Goal: Information Seeking & Learning: Compare options

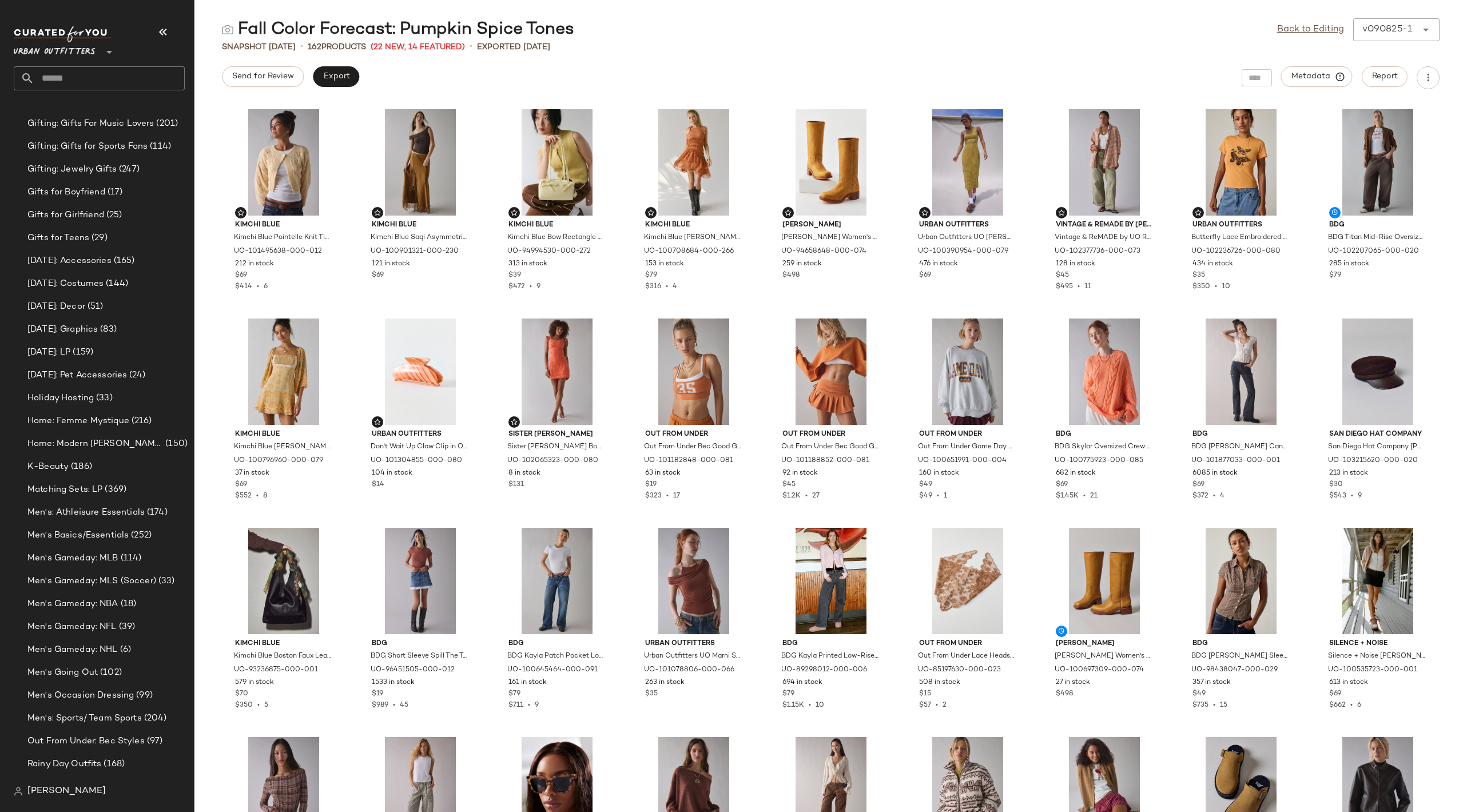
scroll to position [2578, 0]
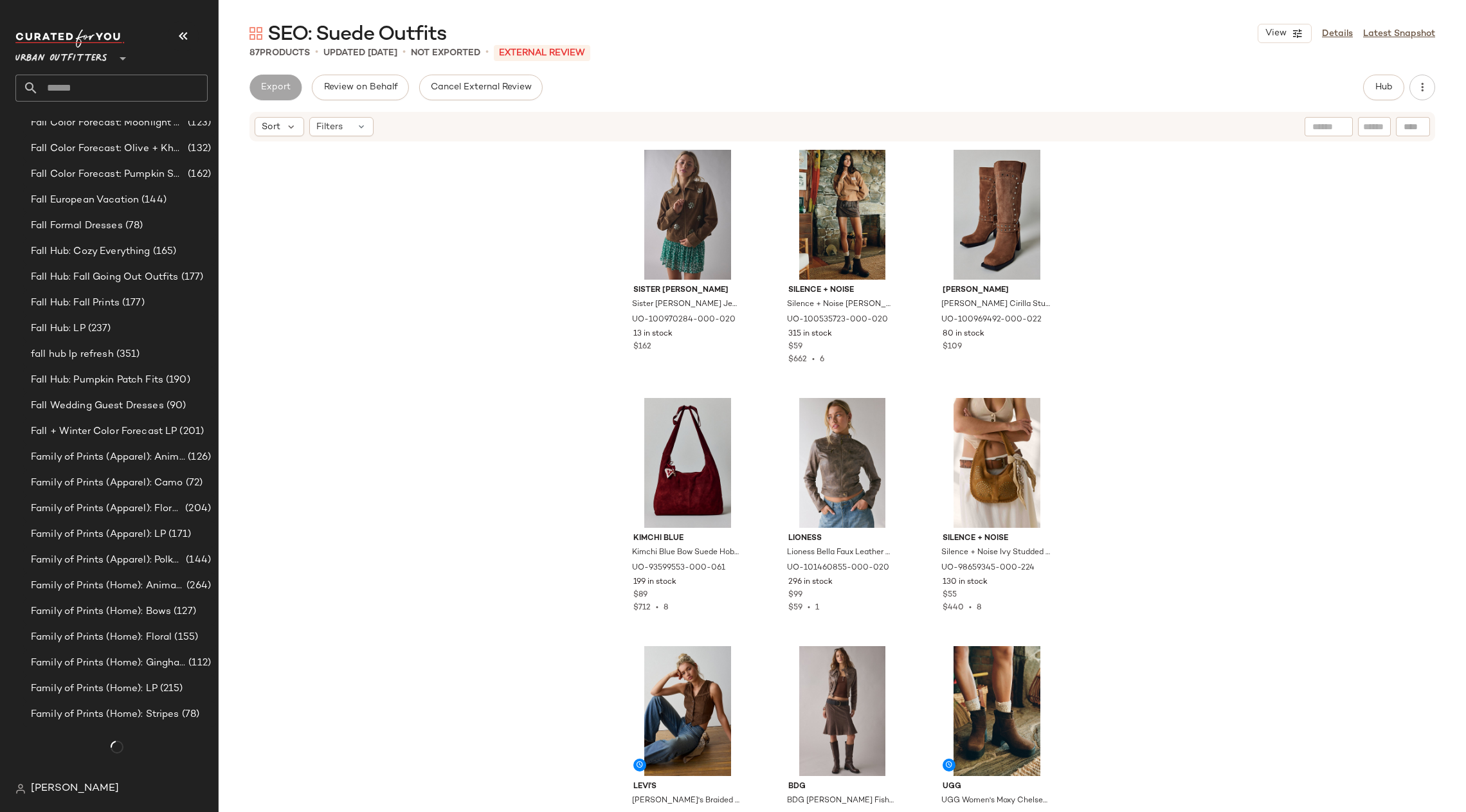
scroll to position [1976, 0]
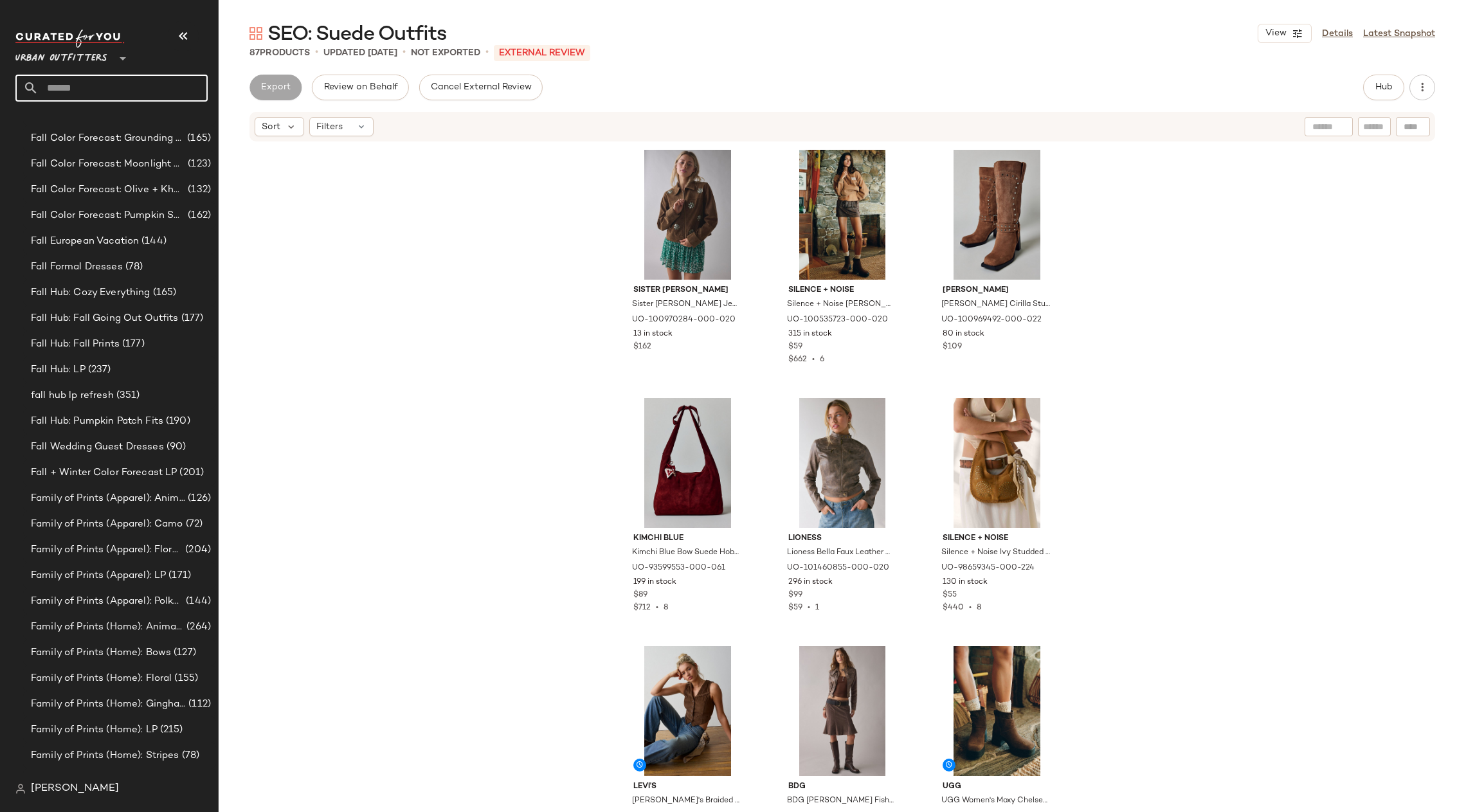
click at [90, 93] on input "text" at bounding box center [123, 88] width 169 height 27
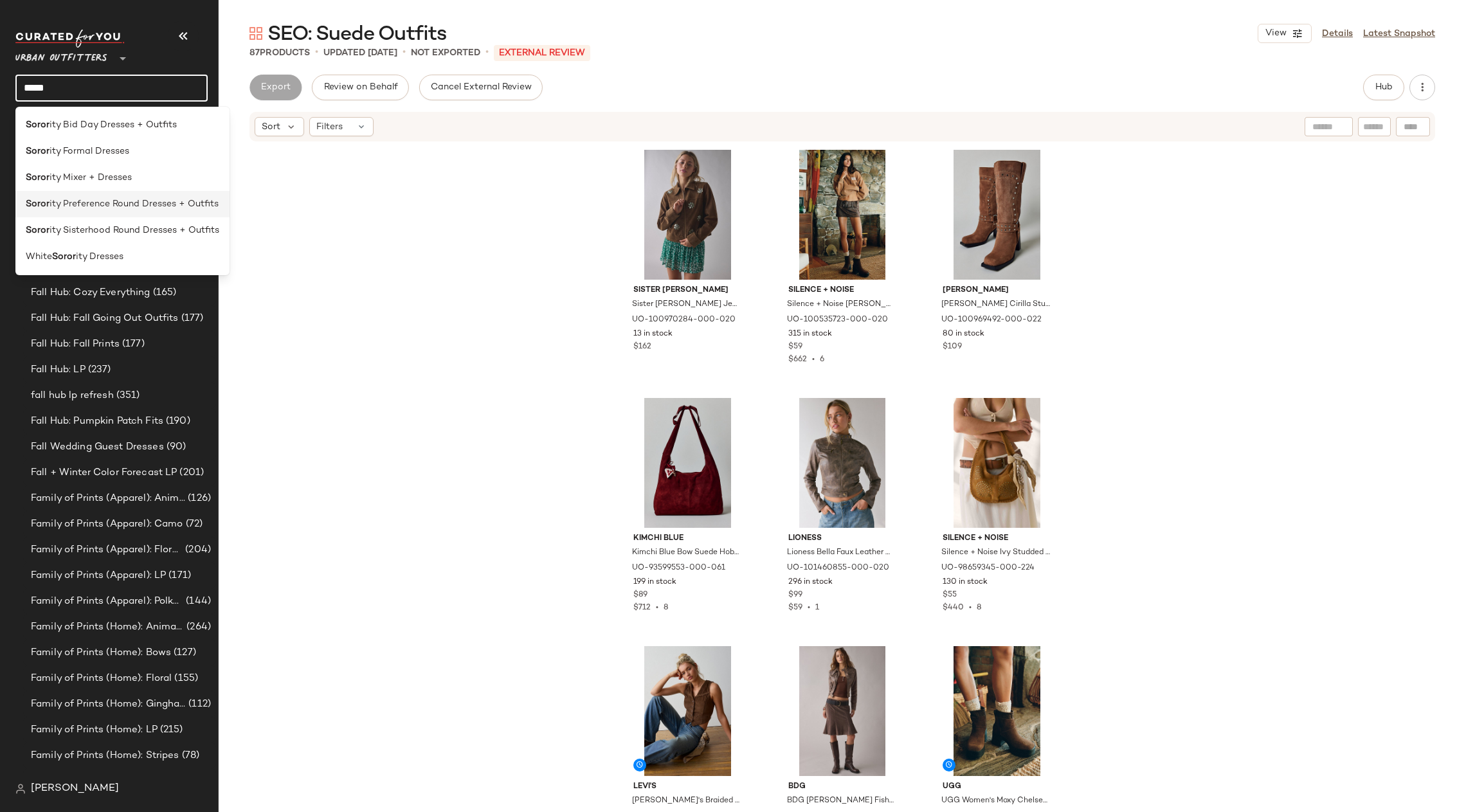
type input "*****"
click at [121, 213] on div "Soror ity Preference Round Dresses + Outfits" at bounding box center [122, 204] width 214 height 26
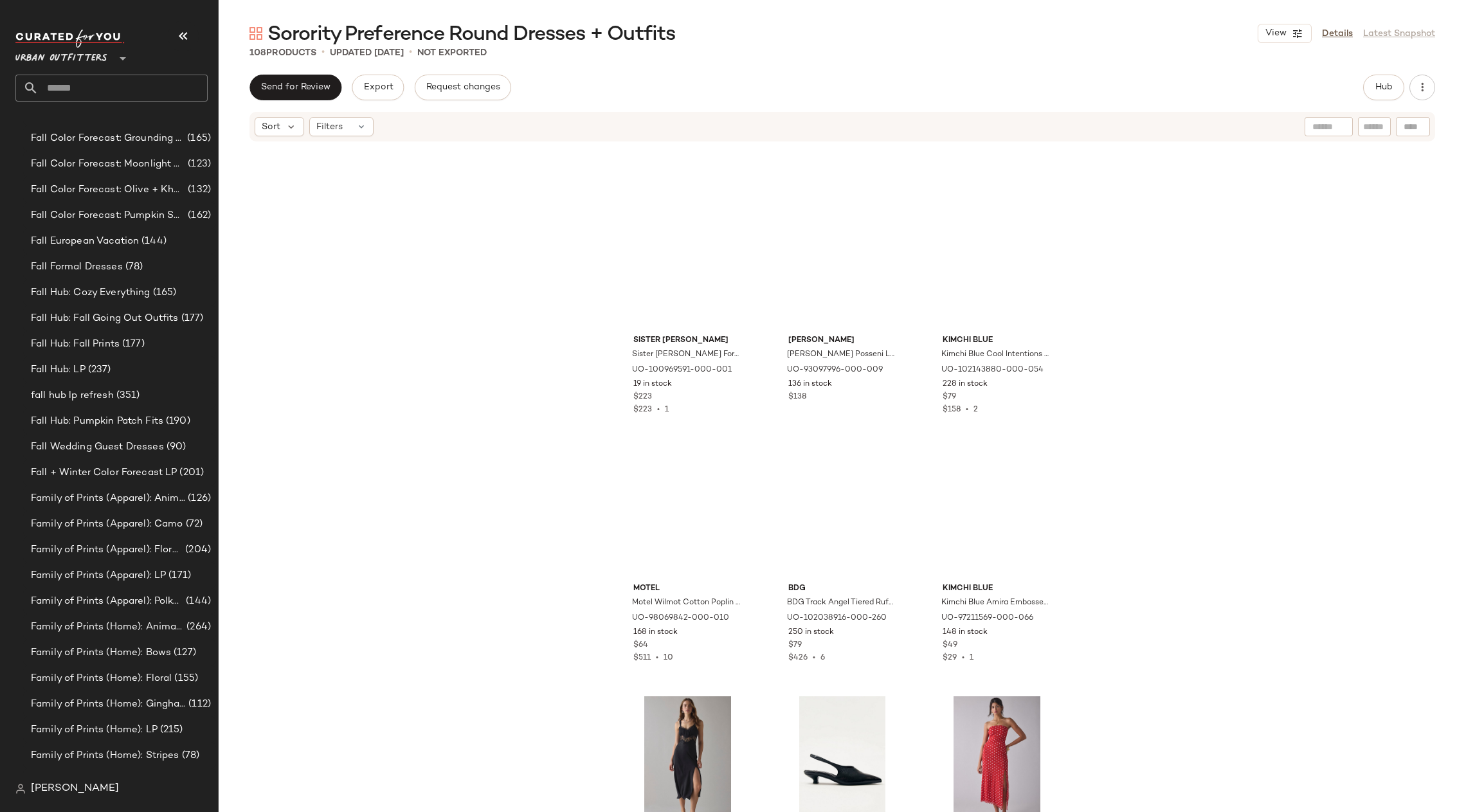
scroll to position [5624, 0]
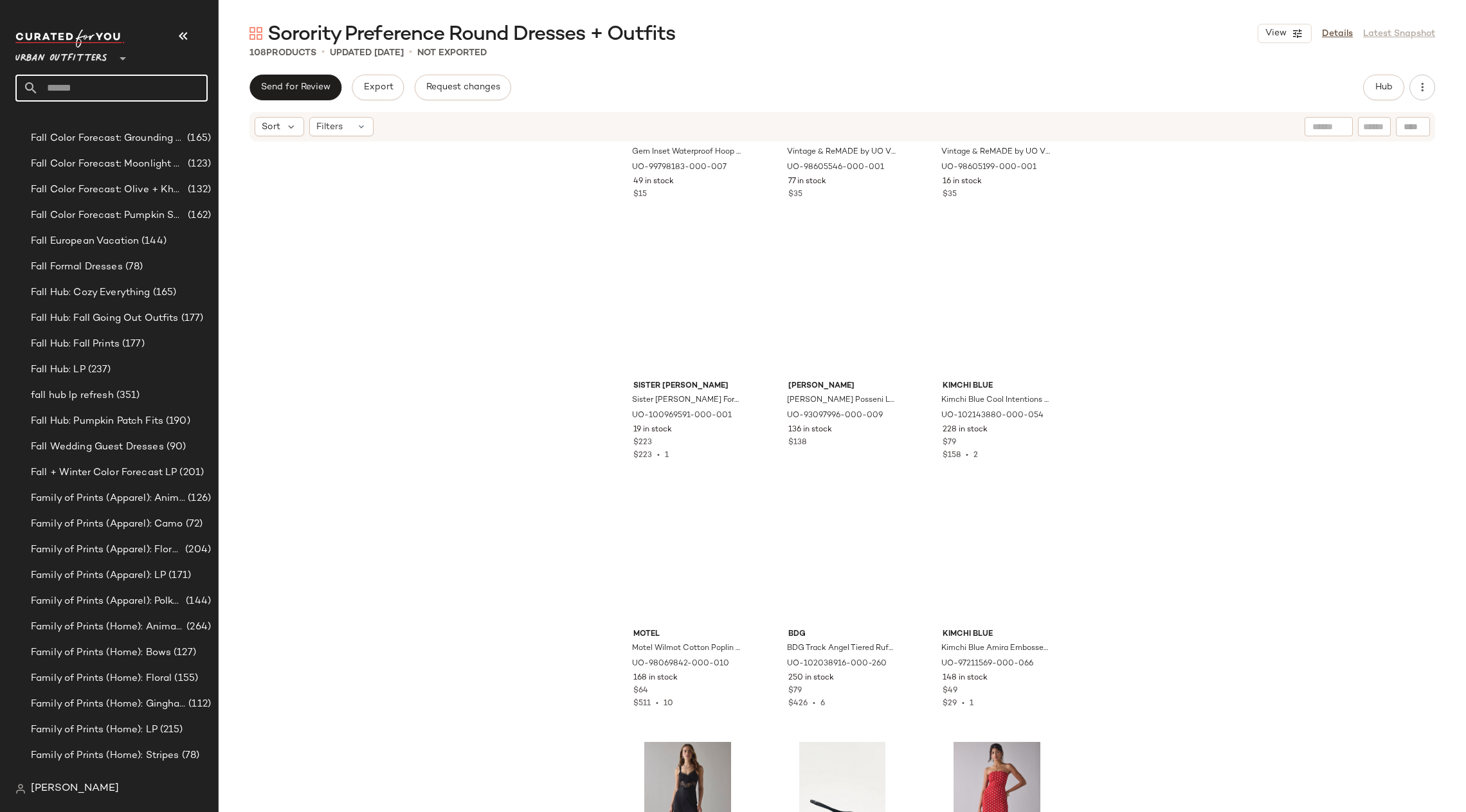
click at [92, 80] on input "text" at bounding box center [123, 88] width 169 height 27
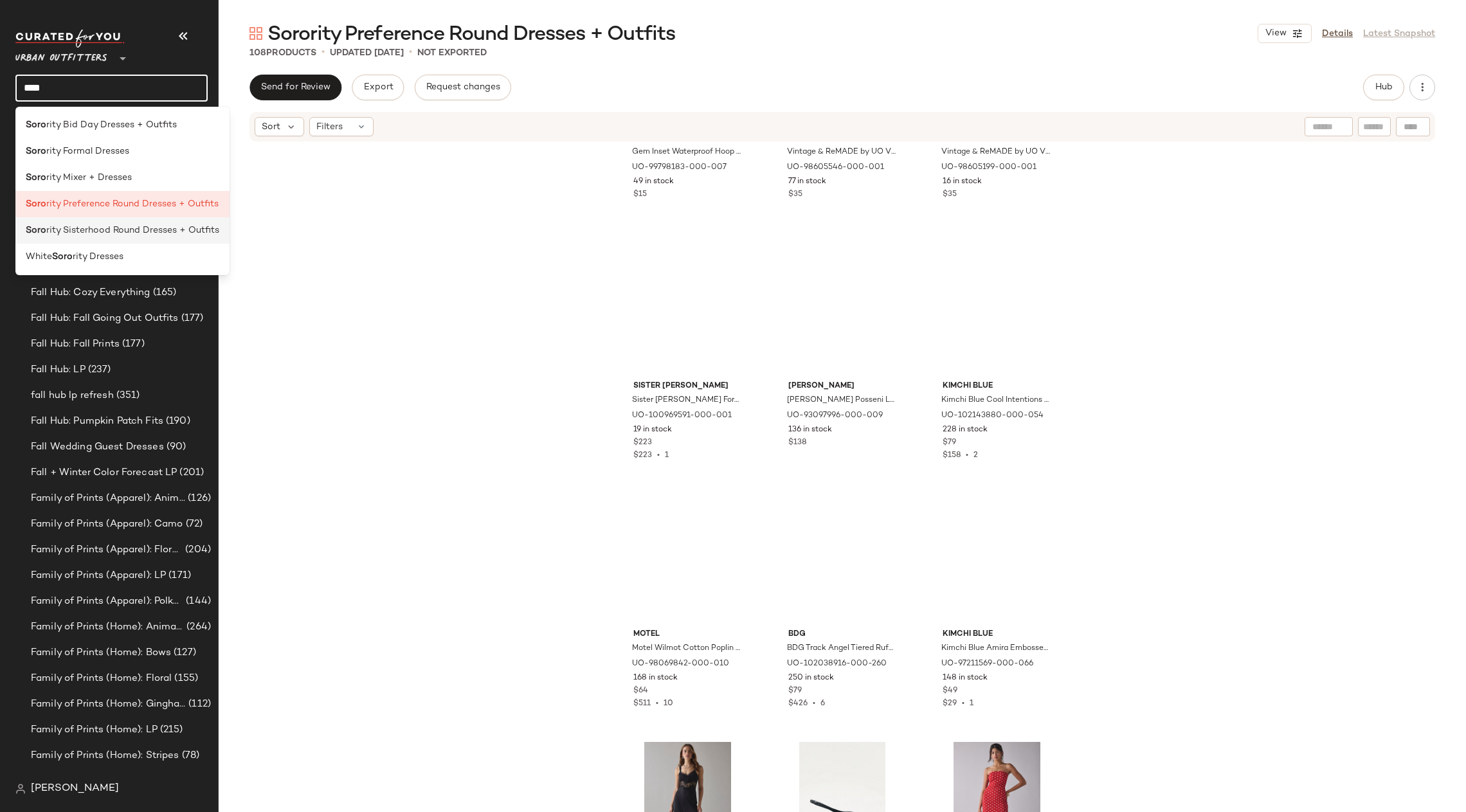
type input "****"
click at [165, 224] on span "rity Sisterhood Round Dresses + Outfits" at bounding box center [132, 230] width 173 height 14
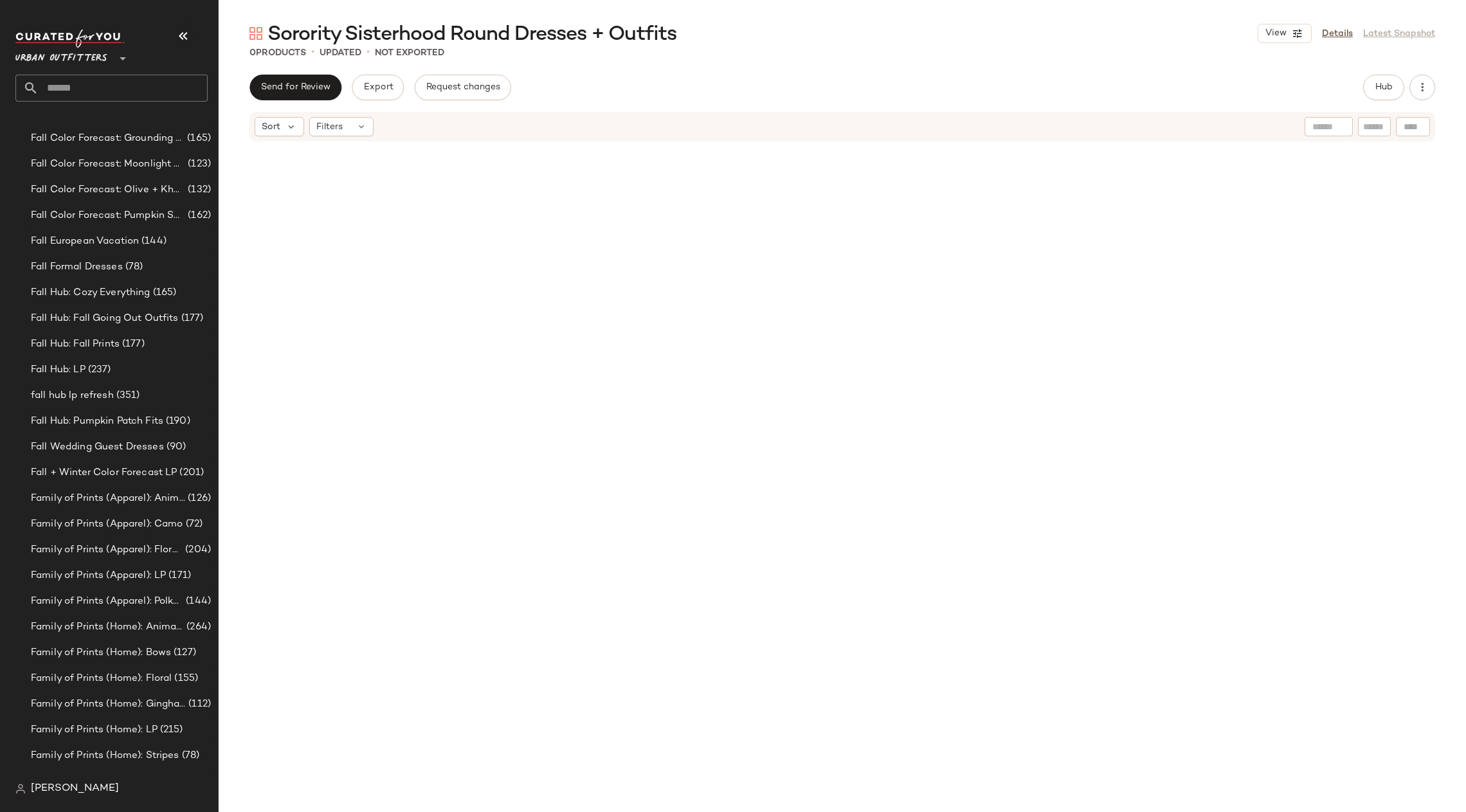
click at [1366, 72] on div "Sorority Sisterhood Round Dresses + Outfits View Details Latest Snapshot 0 Prod…" at bounding box center [842, 416] width 1248 height 792
click at [1377, 81] on button "Hub" at bounding box center [1384, 87] width 41 height 26
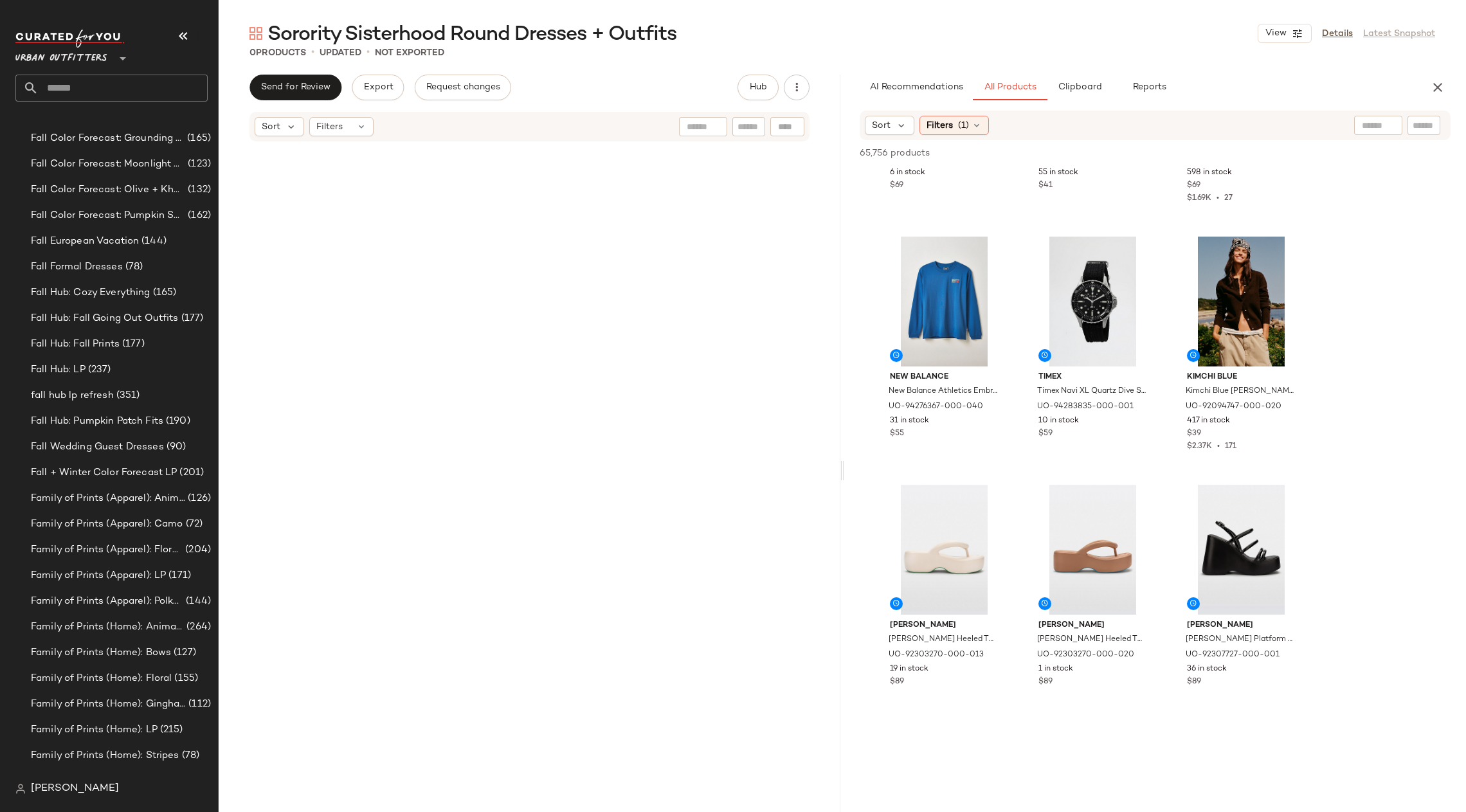
scroll to position [1756, 0]
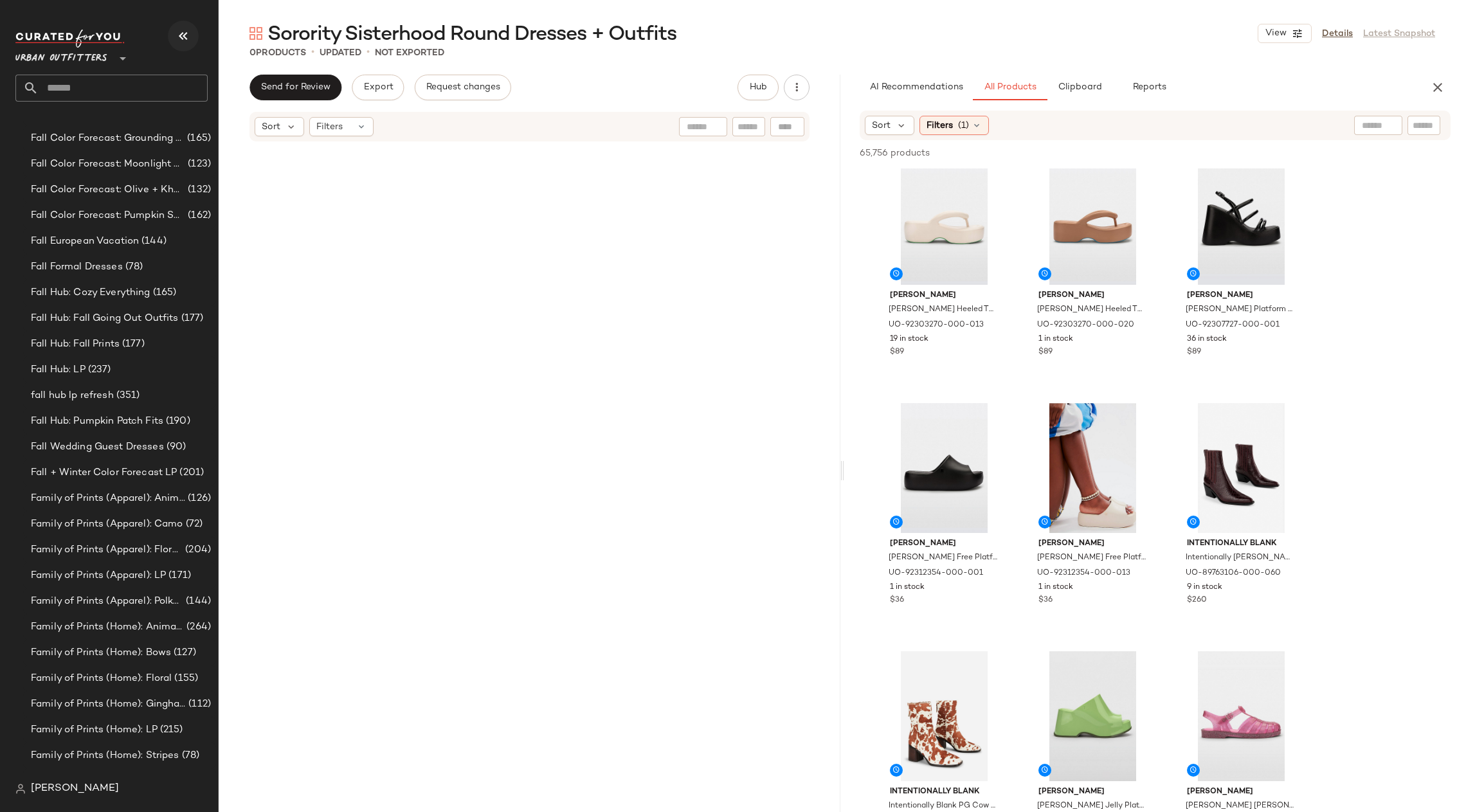
click at [193, 45] on button "button" at bounding box center [183, 36] width 31 height 31
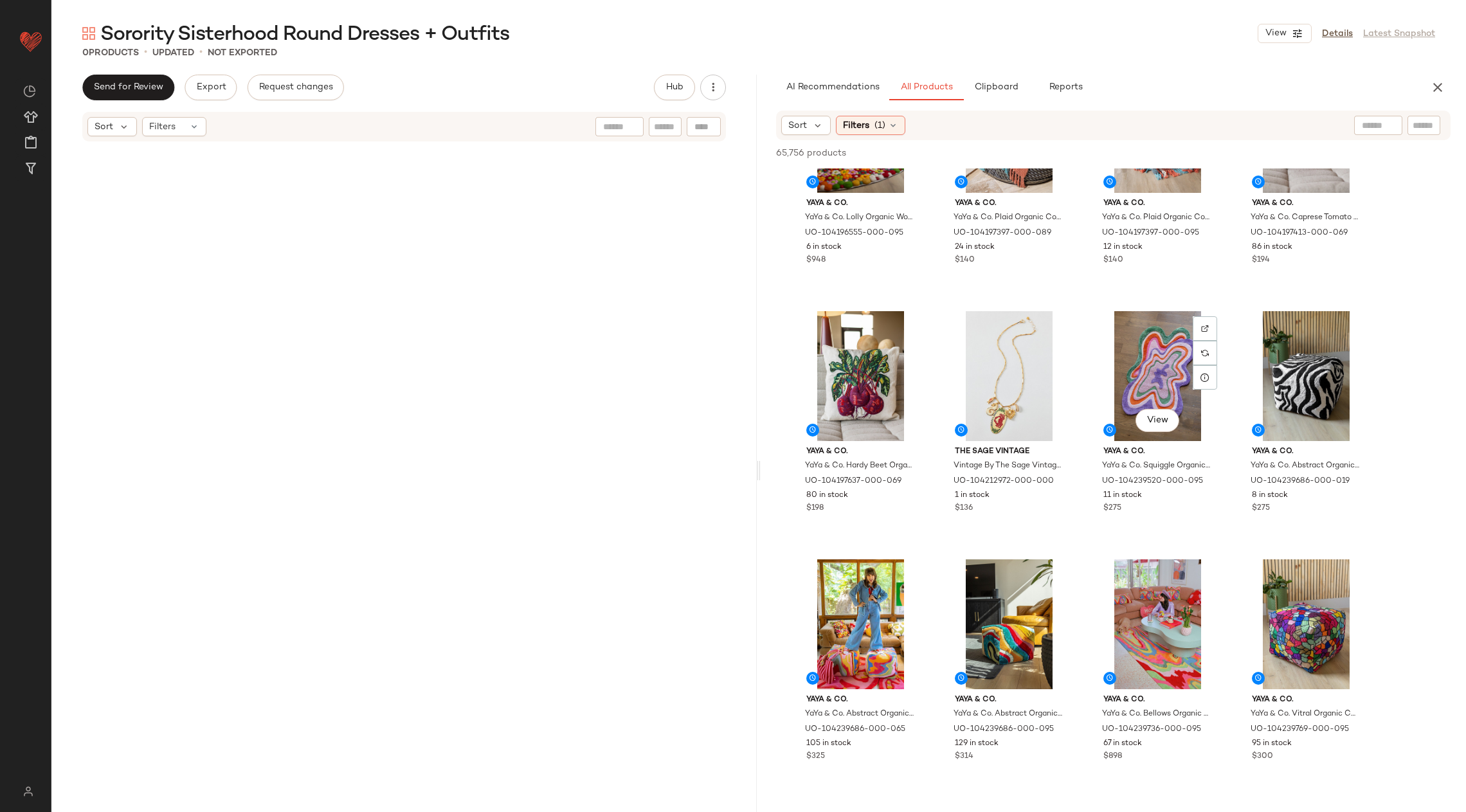
scroll to position [8812, 0]
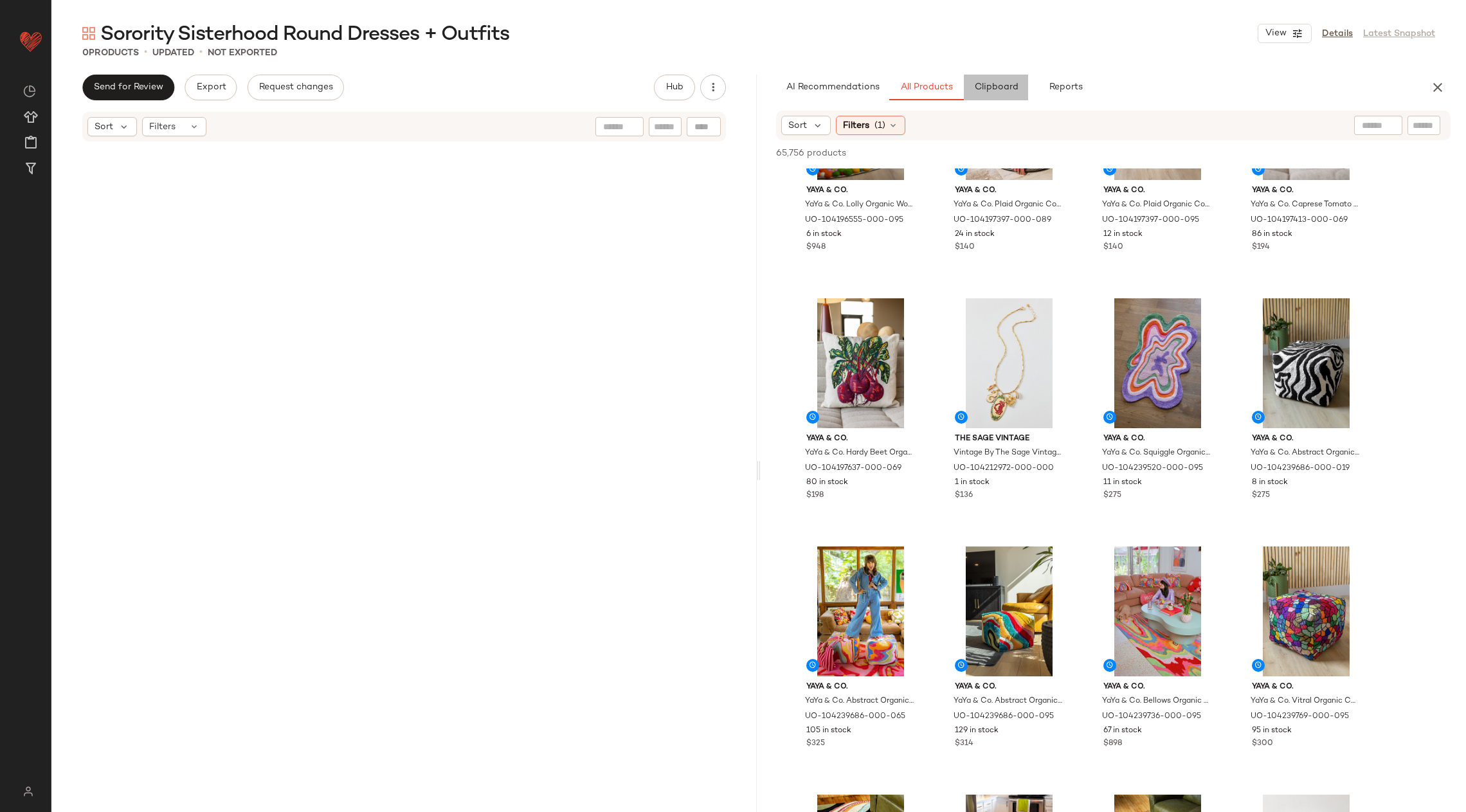
click at [997, 97] on button "Clipboard" at bounding box center [996, 87] width 64 height 26
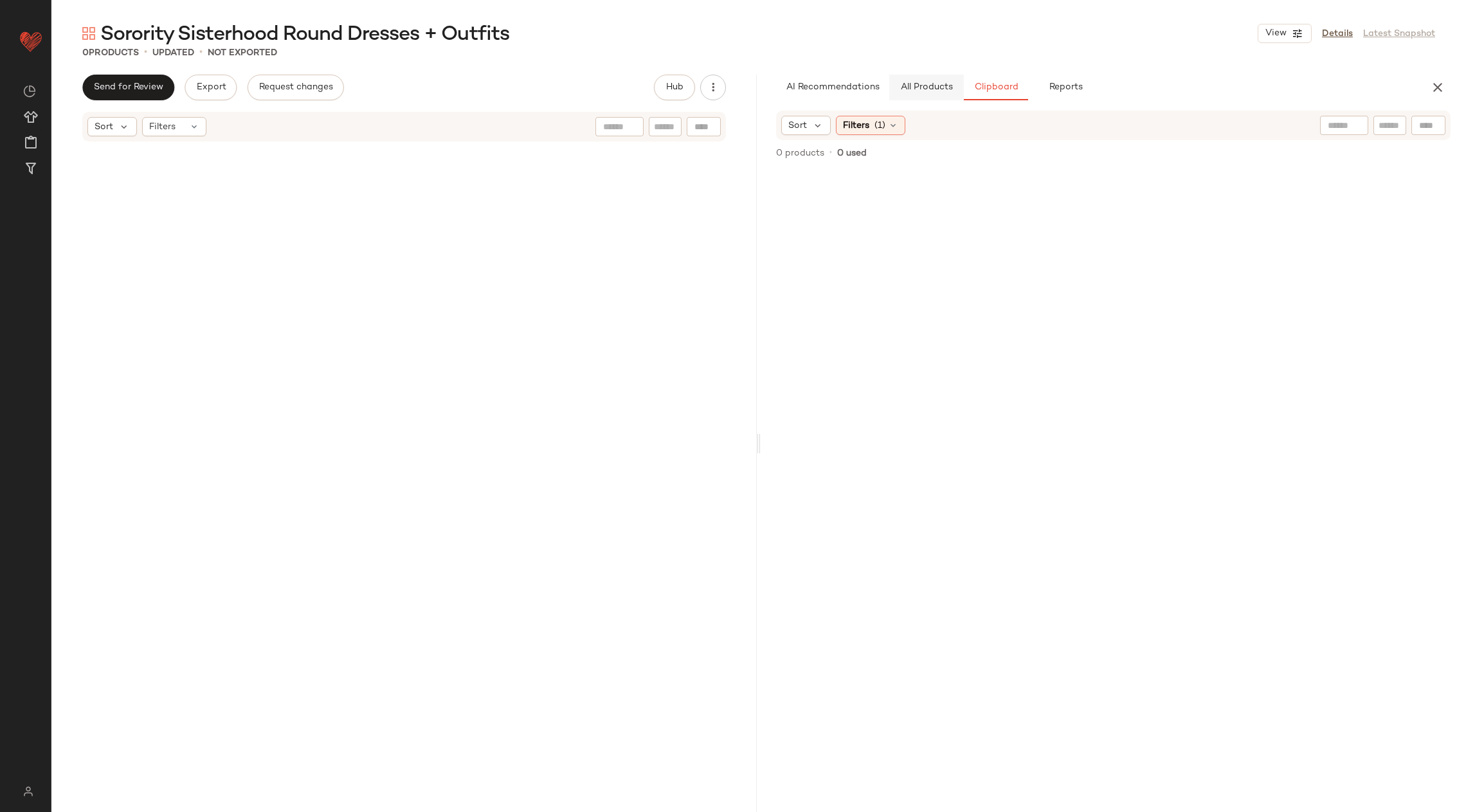
click at [930, 89] on span "All Products" at bounding box center [926, 88] width 53 height 11
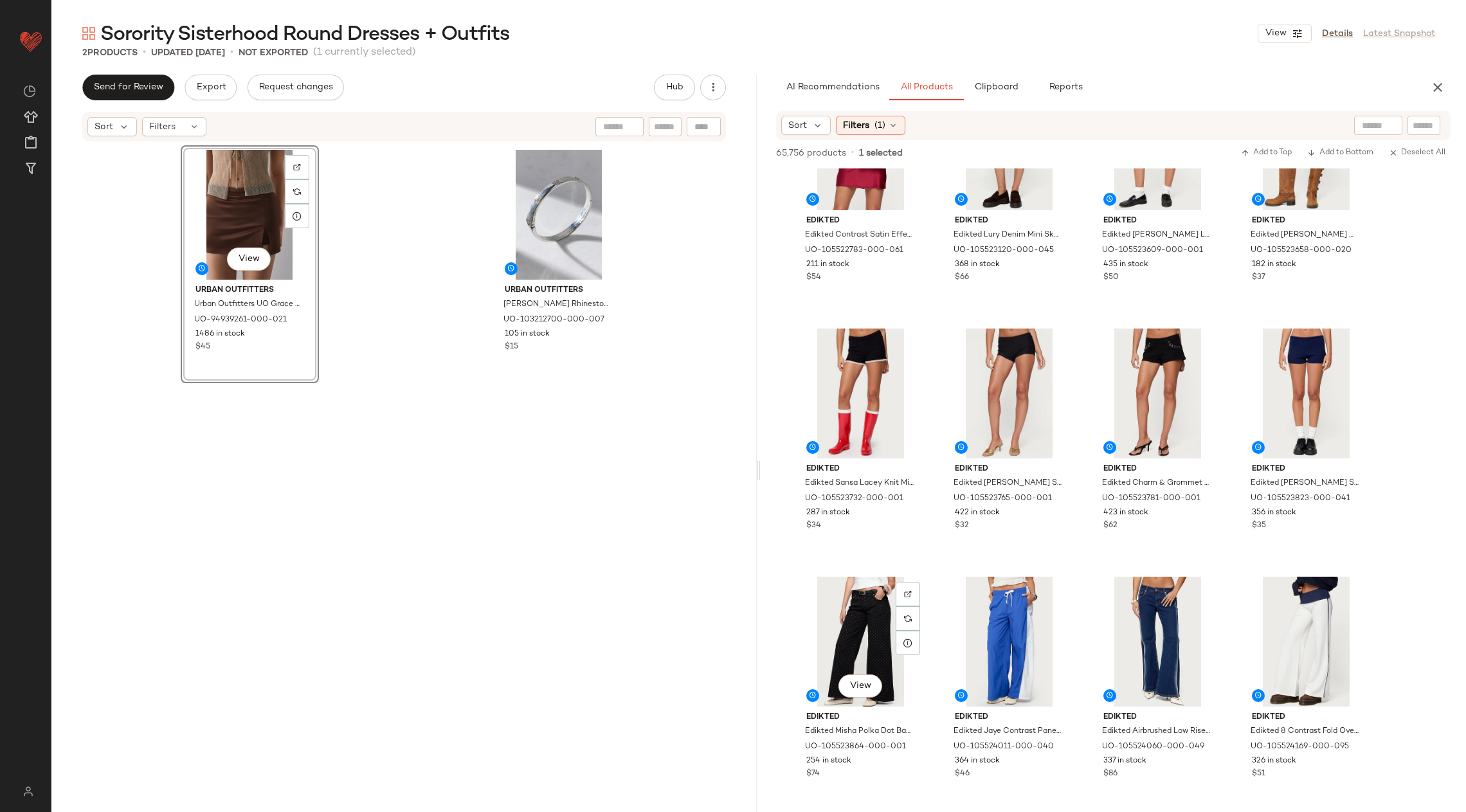
scroll to position [18711, 0]
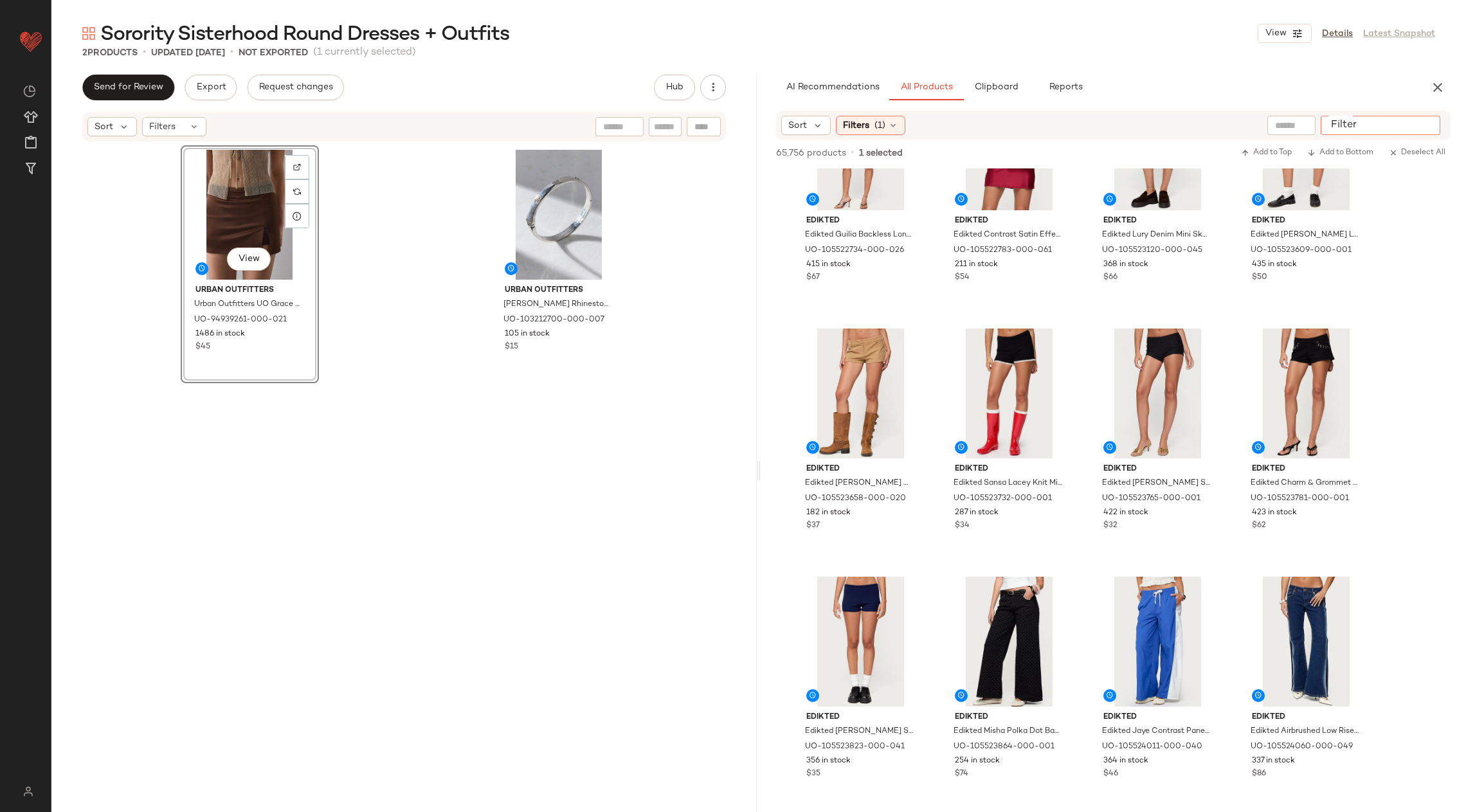
click at [1432, 127] on input "Filter" at bounding box center [1380, 126] width 109 height 14
type input "*****"
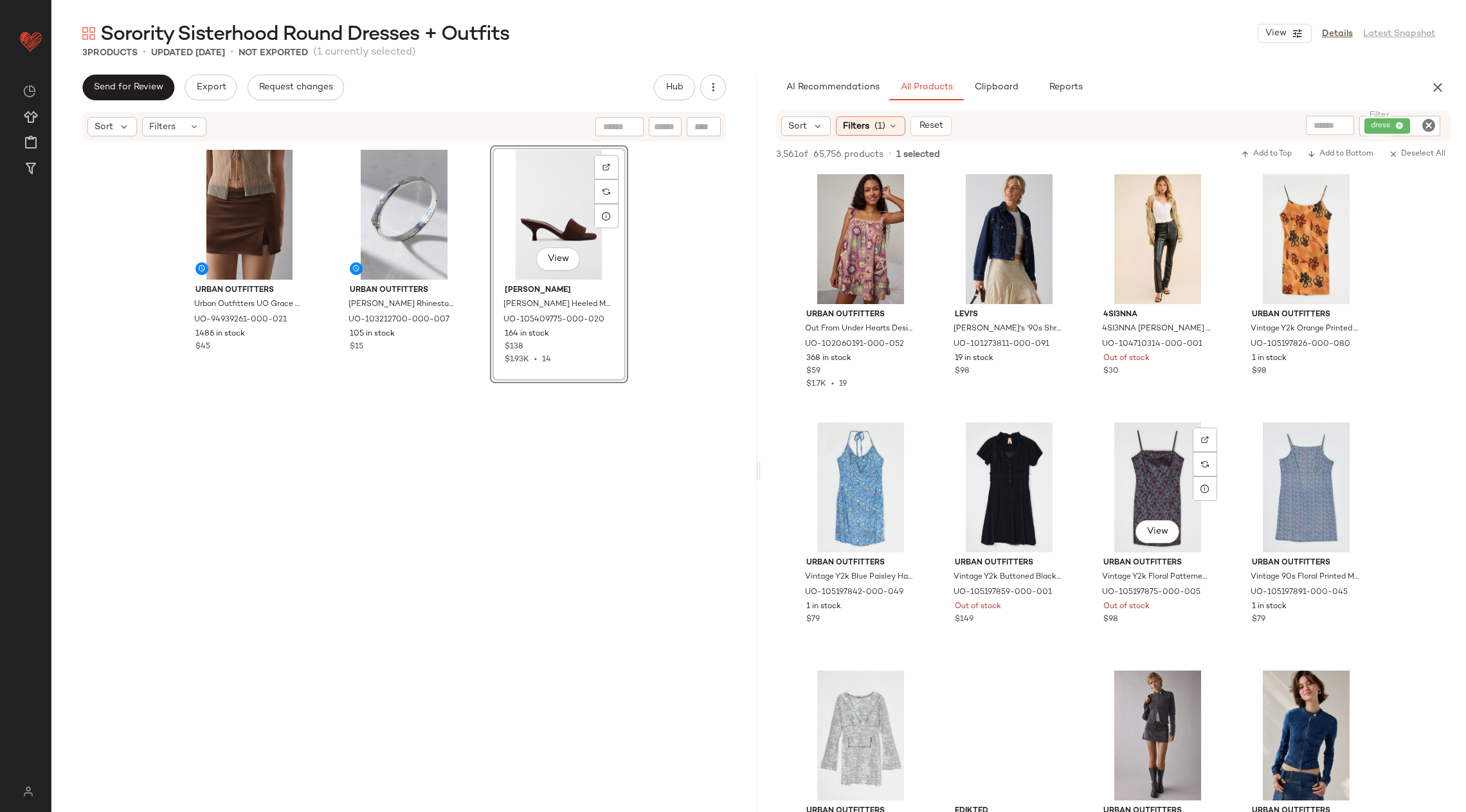
scroll to position [9472, 0]
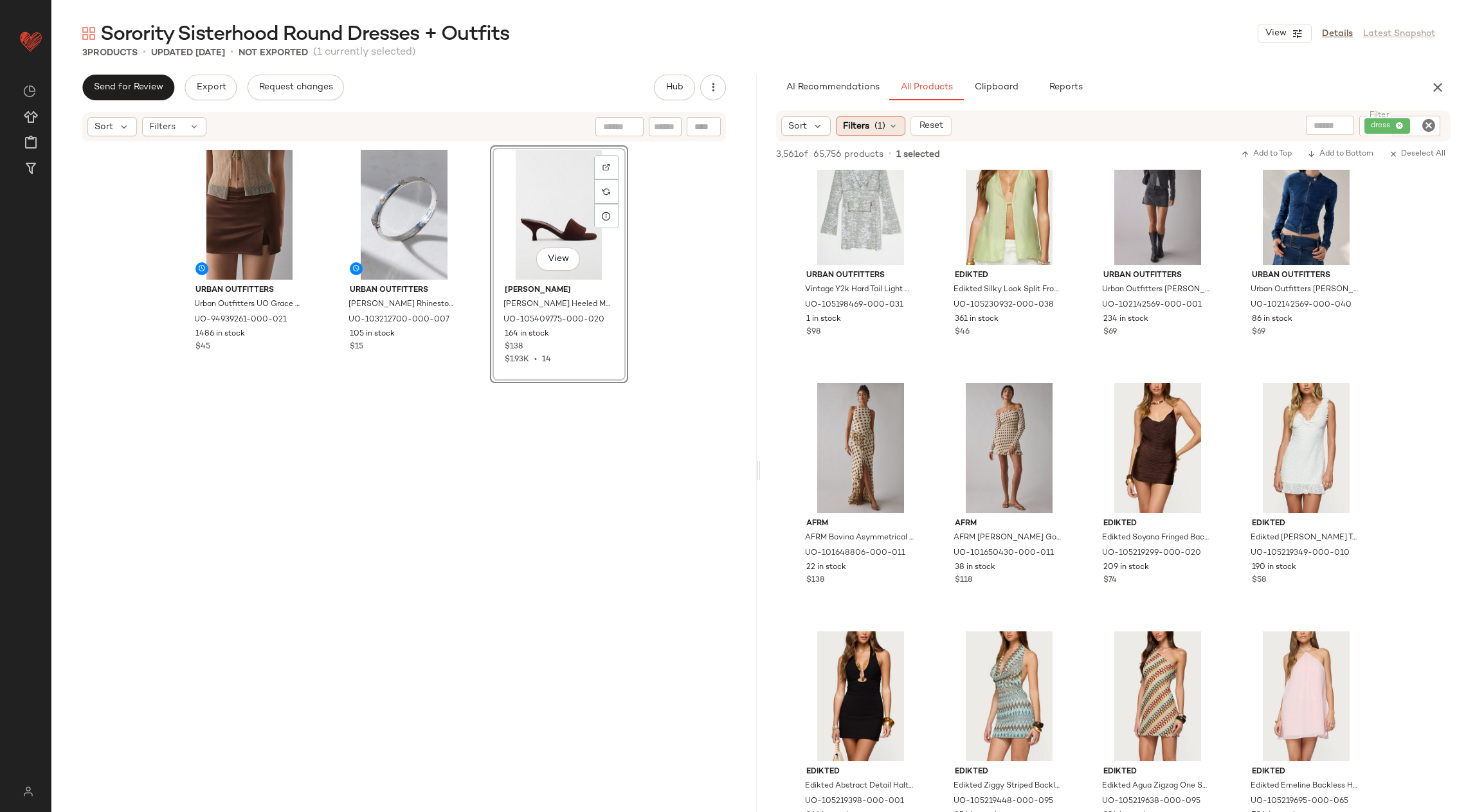
click at [846, 128] on span "Filters" at bounding box center [856, 126] width 26 height 14
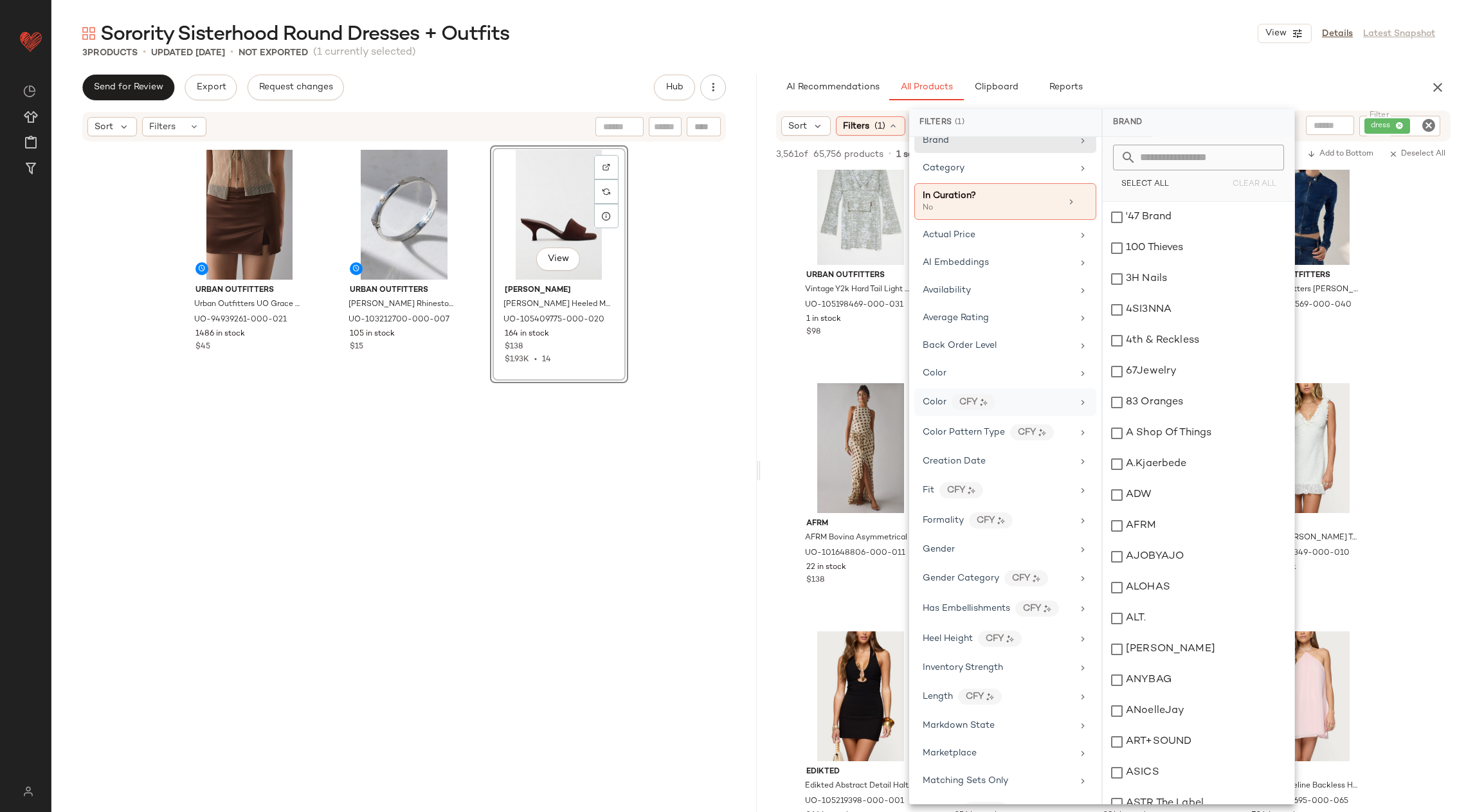
scroll to position [0, 0]
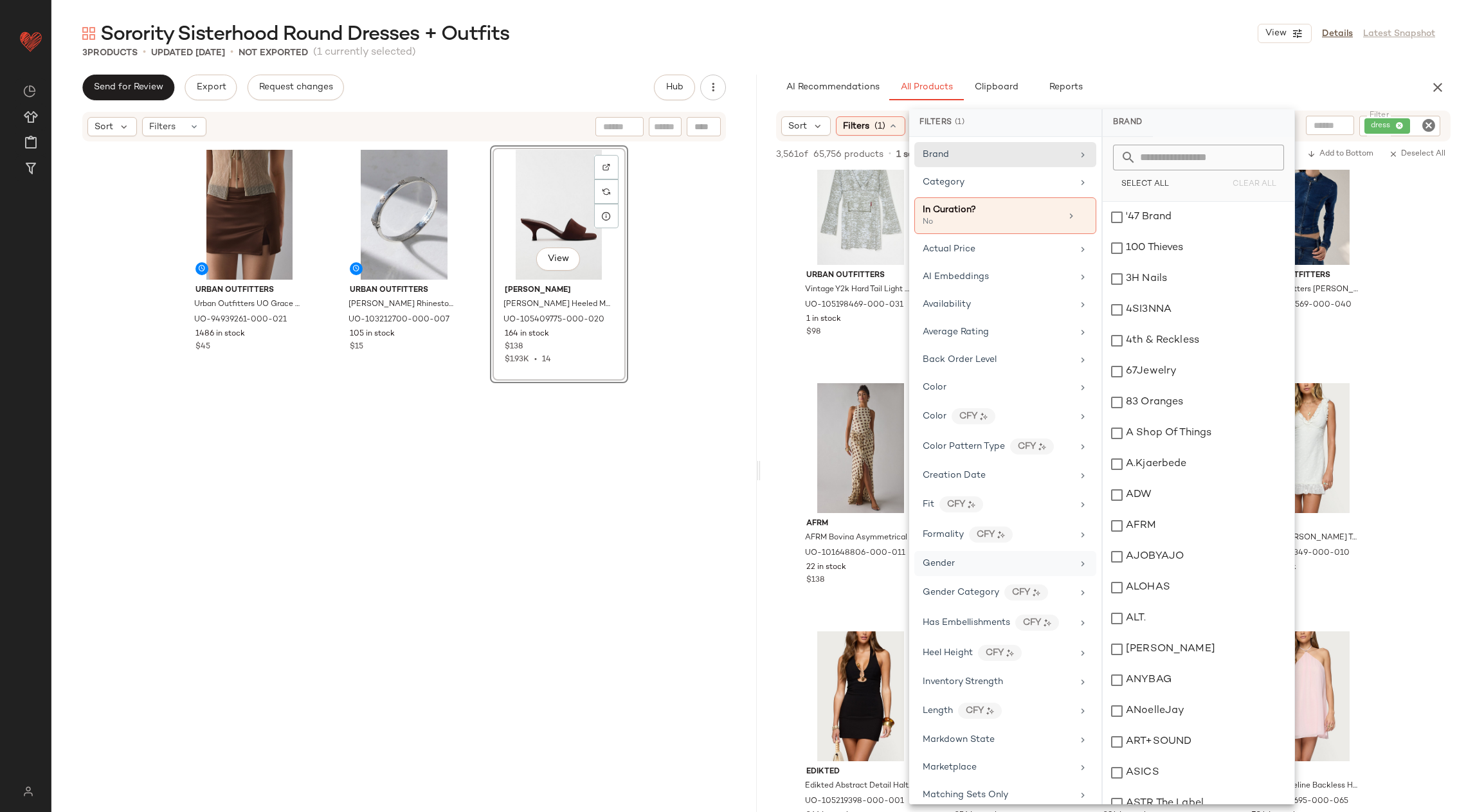
click at [1011, 569] on div "Brand Category In Curation? No Actual Price AI Embeddings Availability Average …" at bounding box center [1005, 470] width 192 height 667
click at [1005, 566] on div "Gender" at bounding box center [1005, 564] width 182 height 25
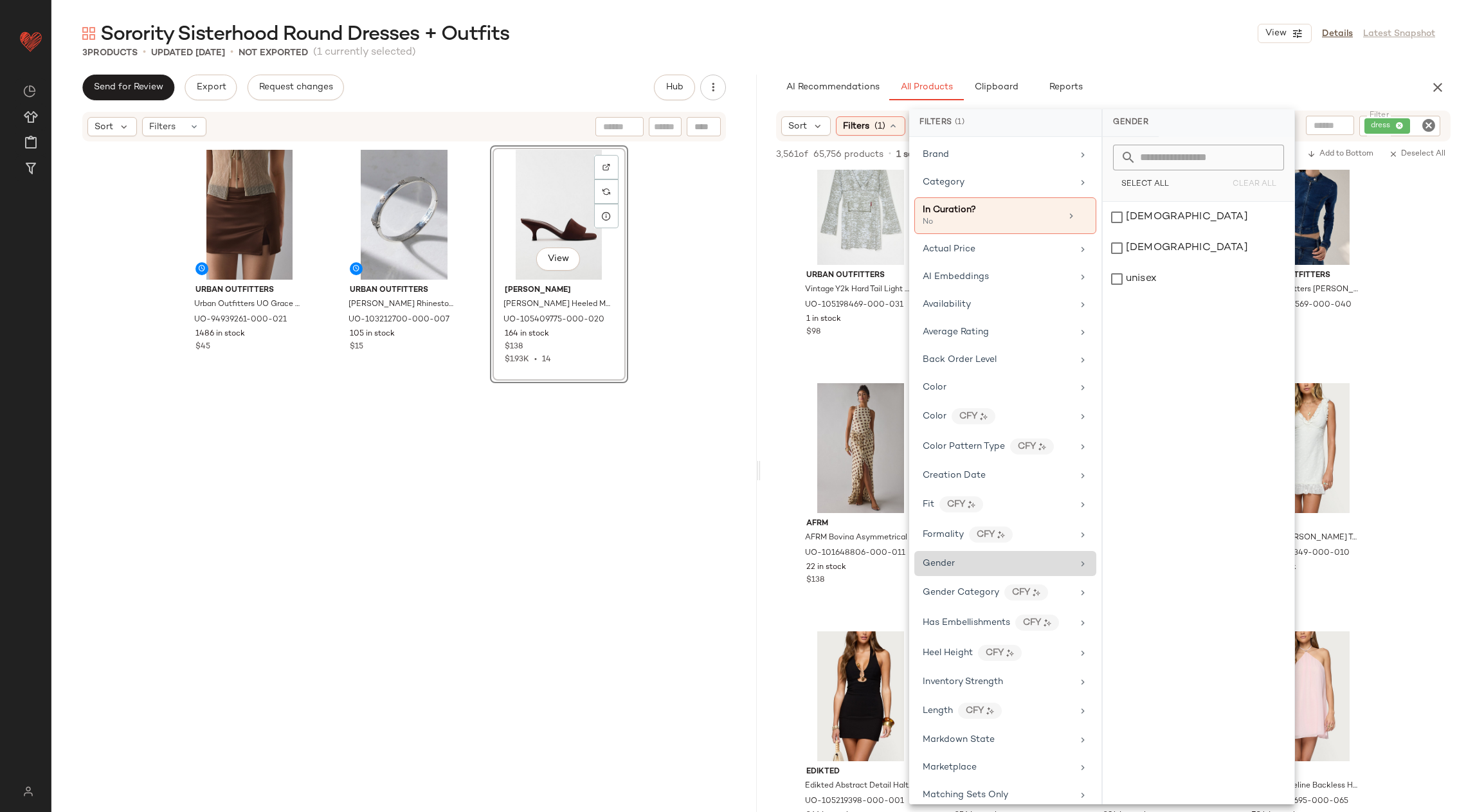
click at [1005, 566] on div "Gender" at bounding box center [1005, 564] width 182 height 25
click at [1159, 226] on div "[DEMOGRAPHIC_DATA]" at bounding box center [1198, 217] width 191 height 31
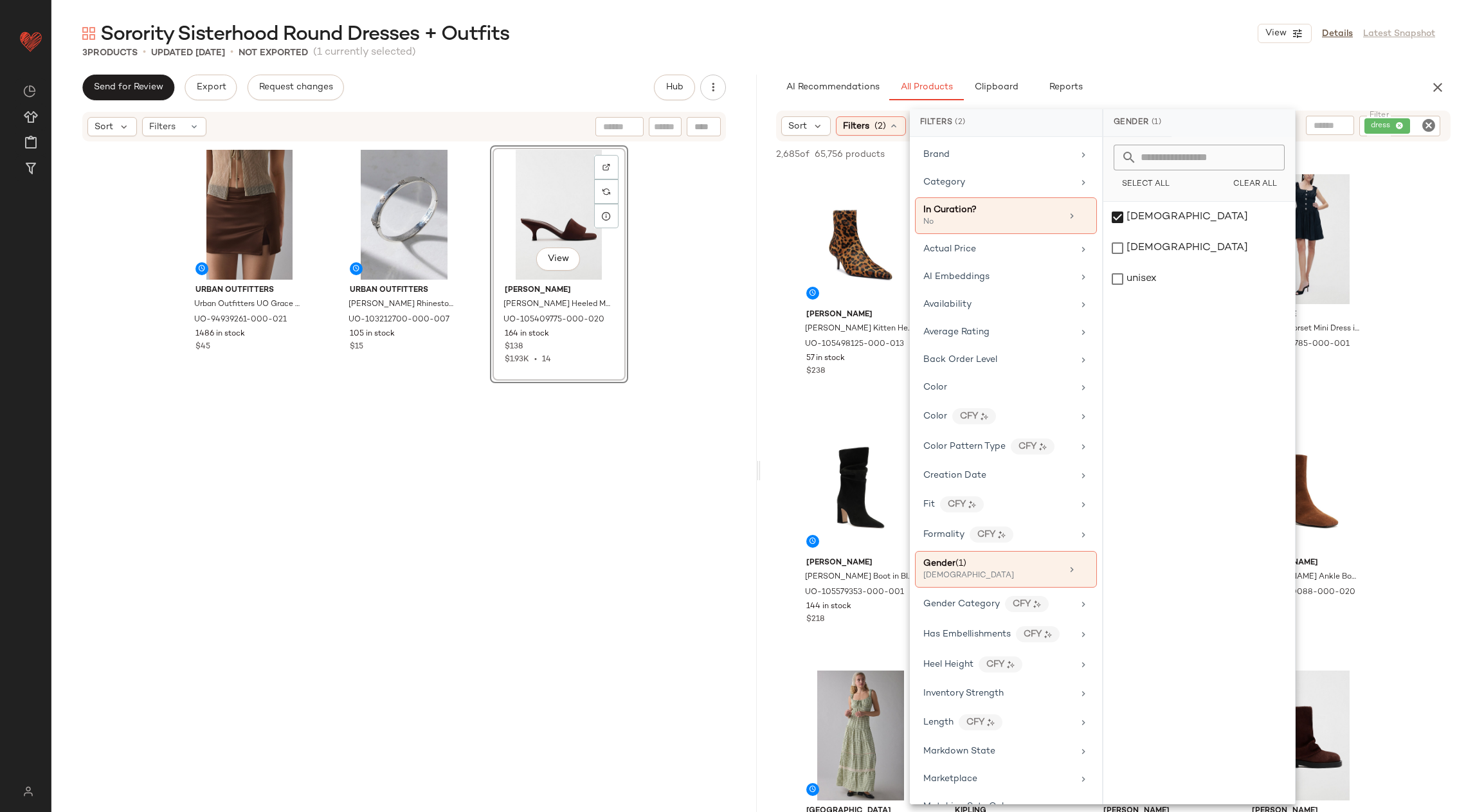
click at [1155, 45] on div "Sorority Sisterhood Round Dresses + Outfits View Details Latest Snapshot" at bounding box center [759, 33] width 1415 height 26
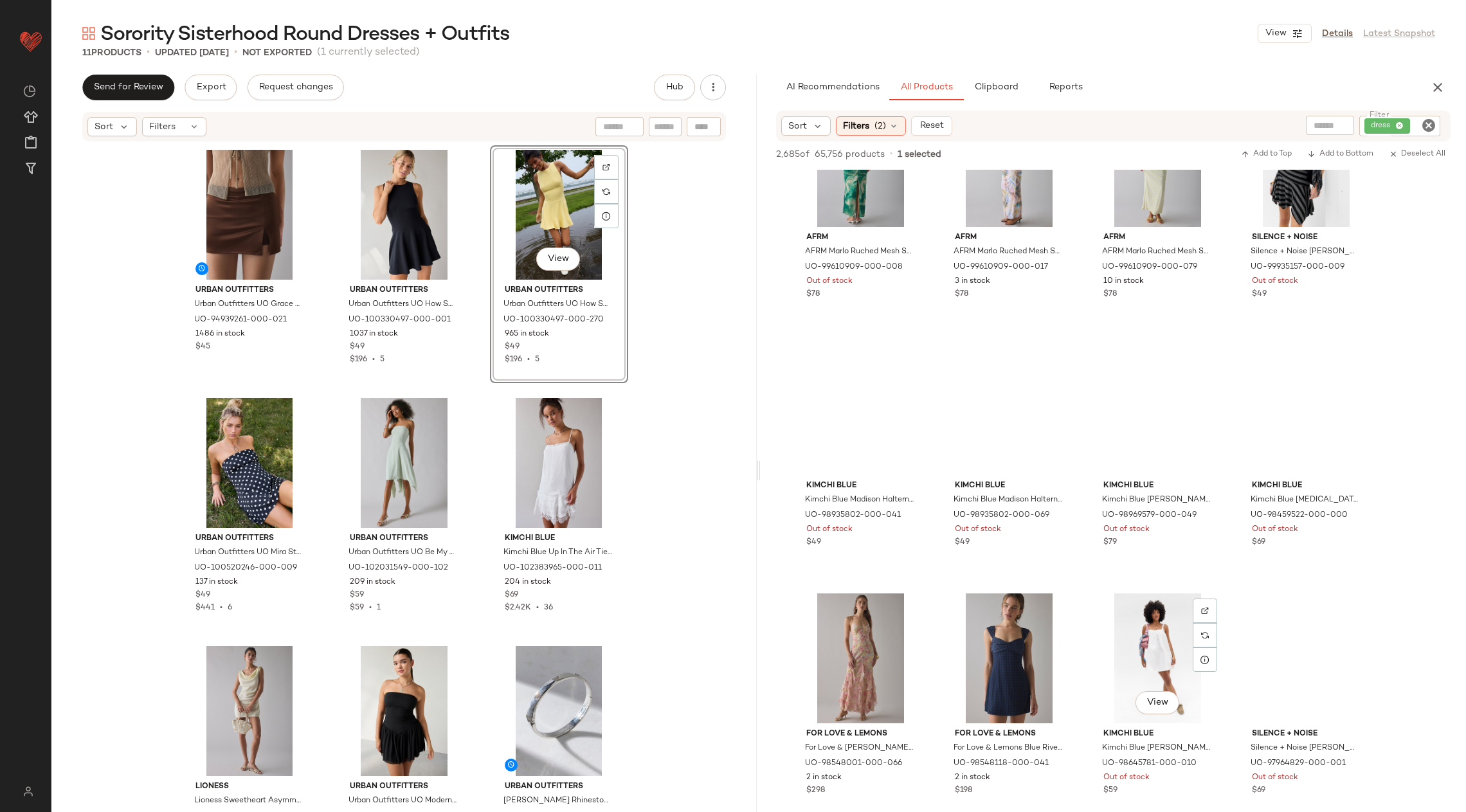
scroll to position [38966, 0]
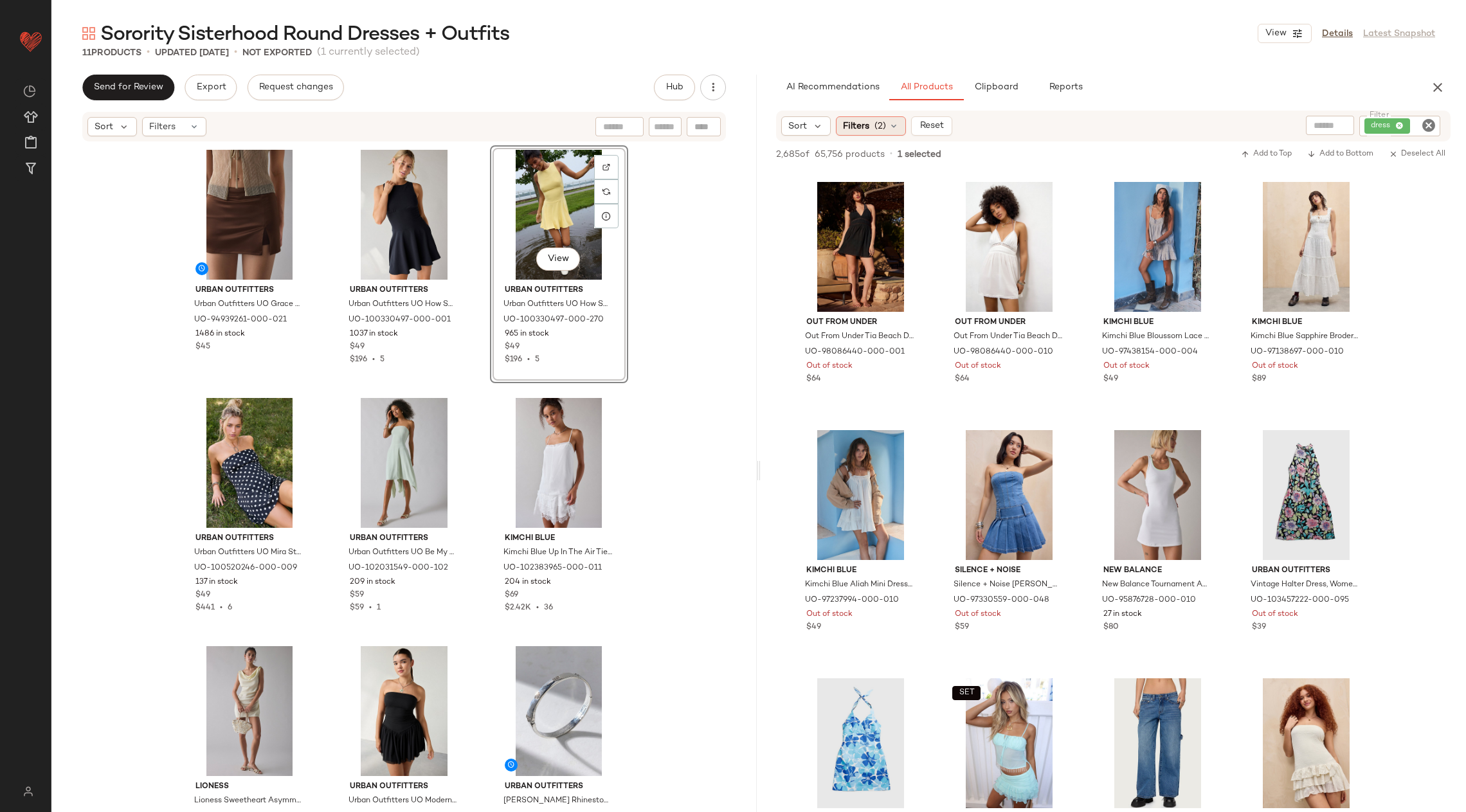
click at [870, 127] on div "Filters (2)" at bounding box center [871, 126] width 70 height 19
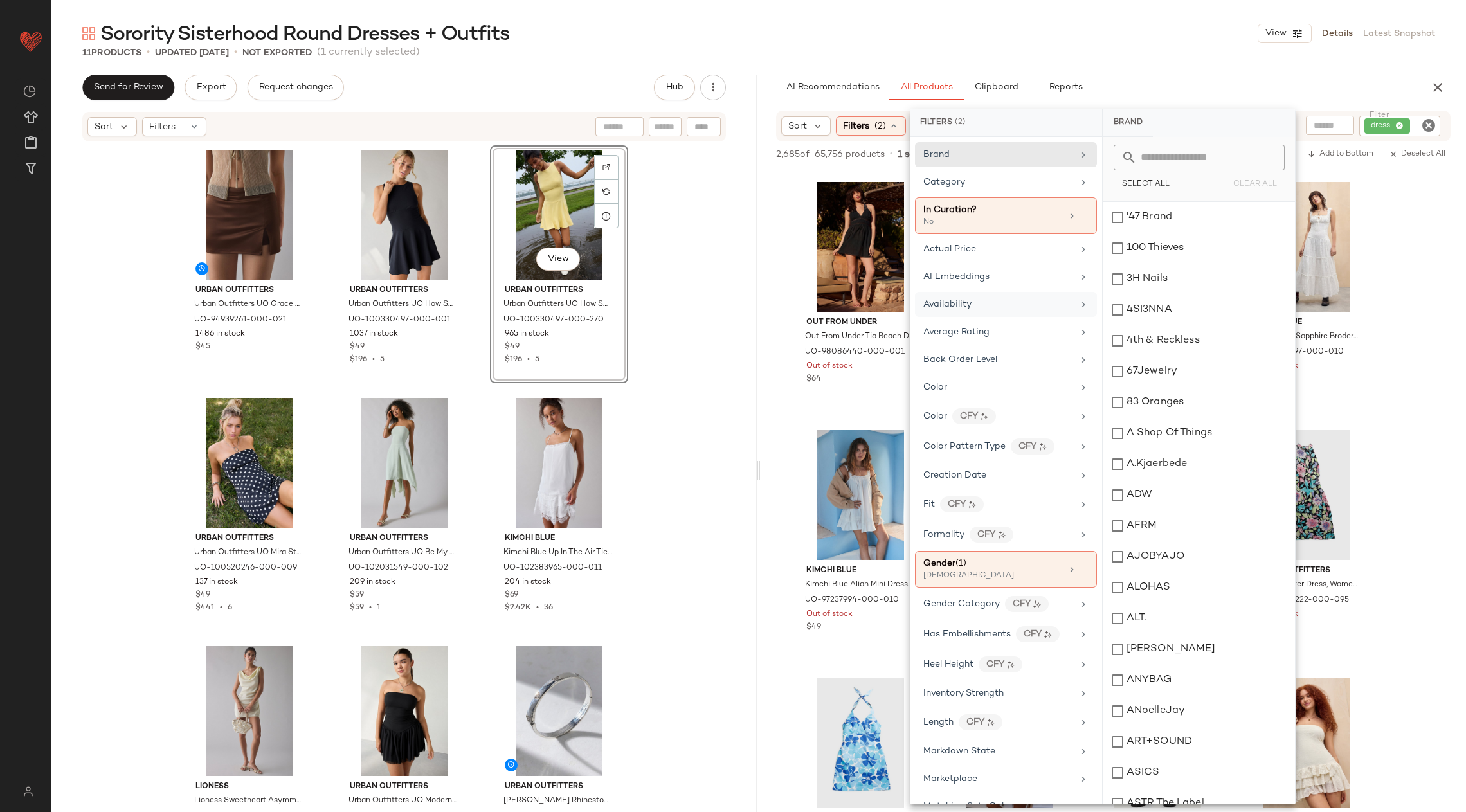
click at [953, 304] on span "Availability" at bounding box center [947, 304] width 48 height 10
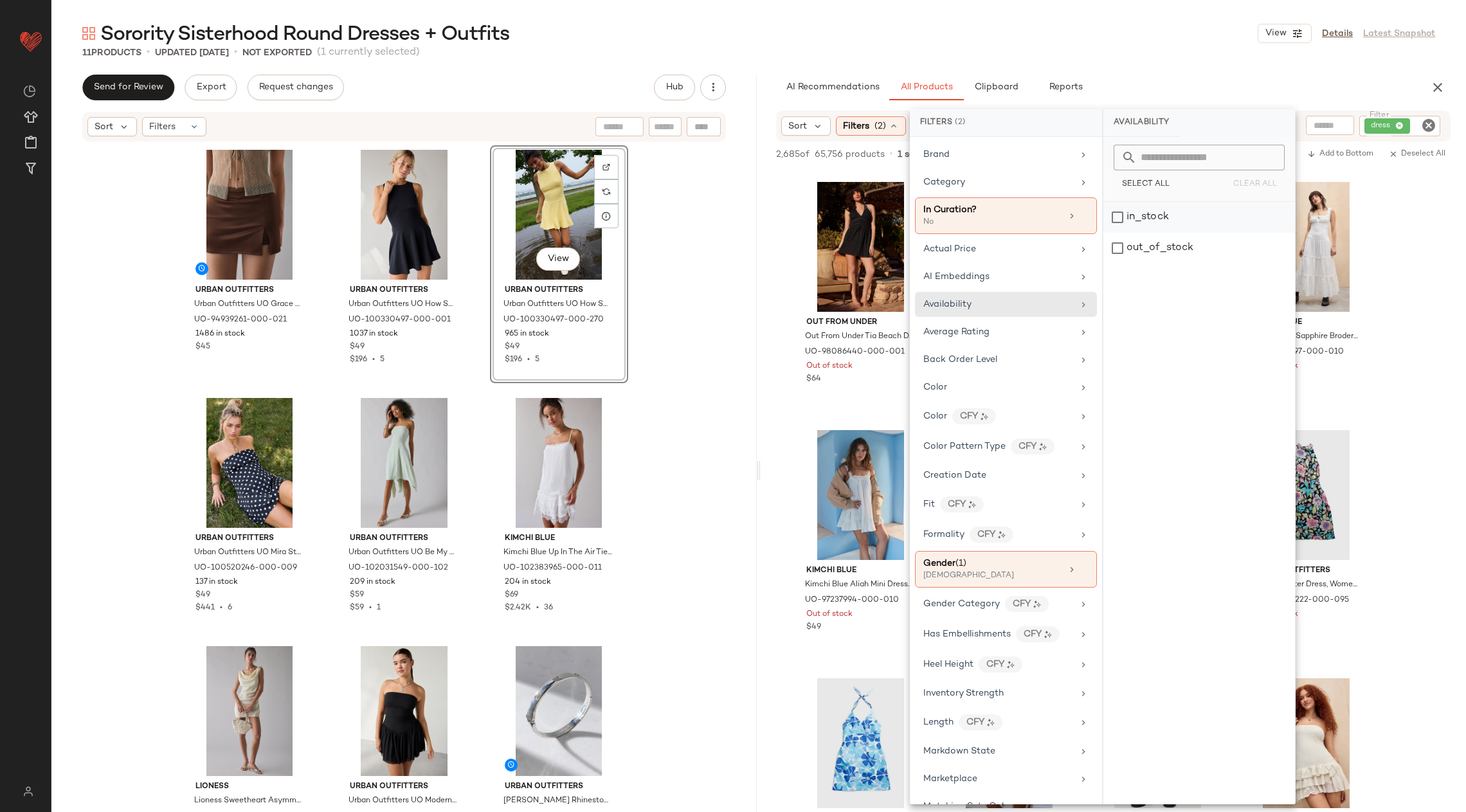
click at [1119, 213] on div "in_stock" at bounding box center [1199, 217] width 191 height 31
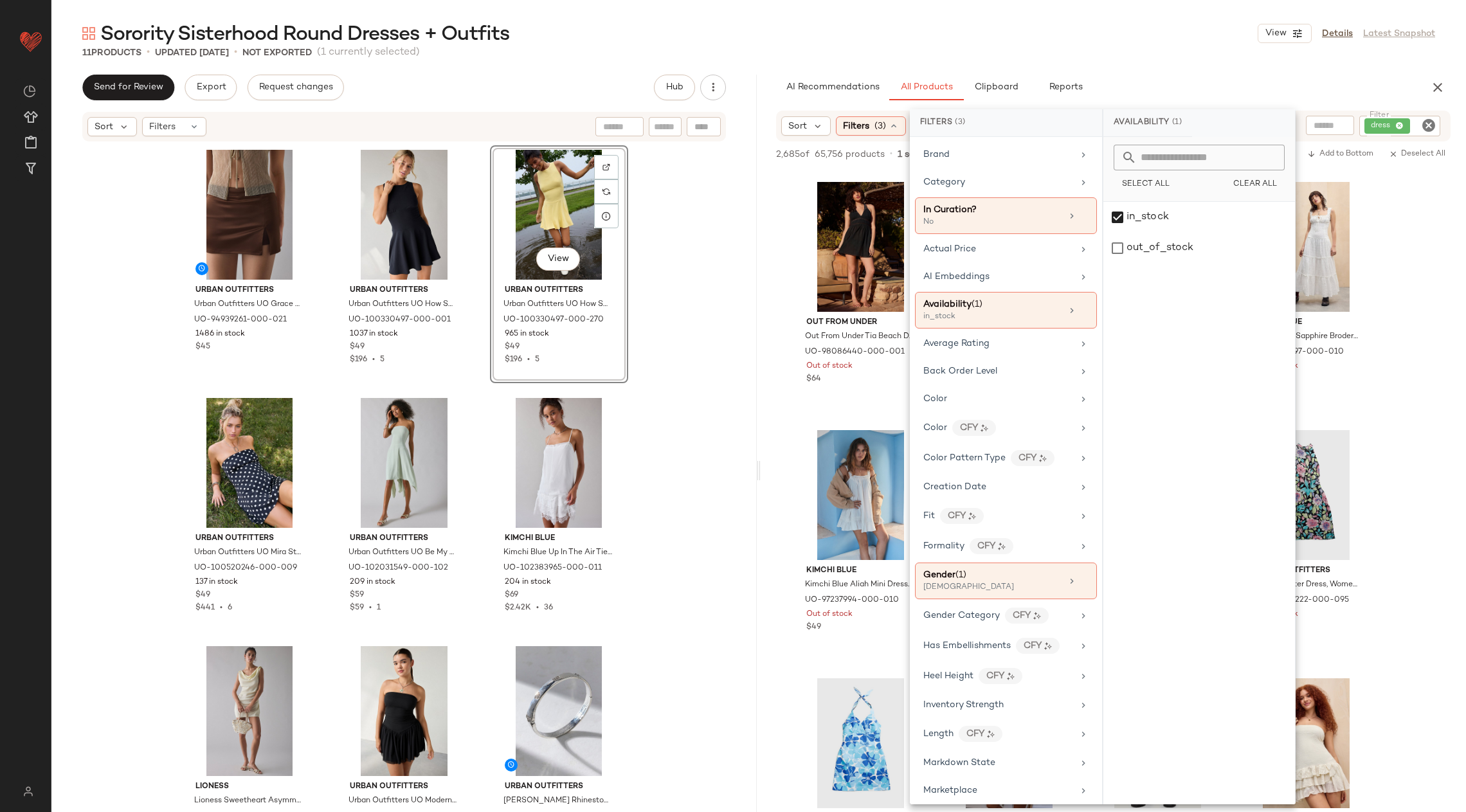
click at [1207, 31] on div "Sorority Sisterhood Round Dresses + Outfits View Details Latest Snapshot" at bounding box center [759, 33] width 1415 height 26
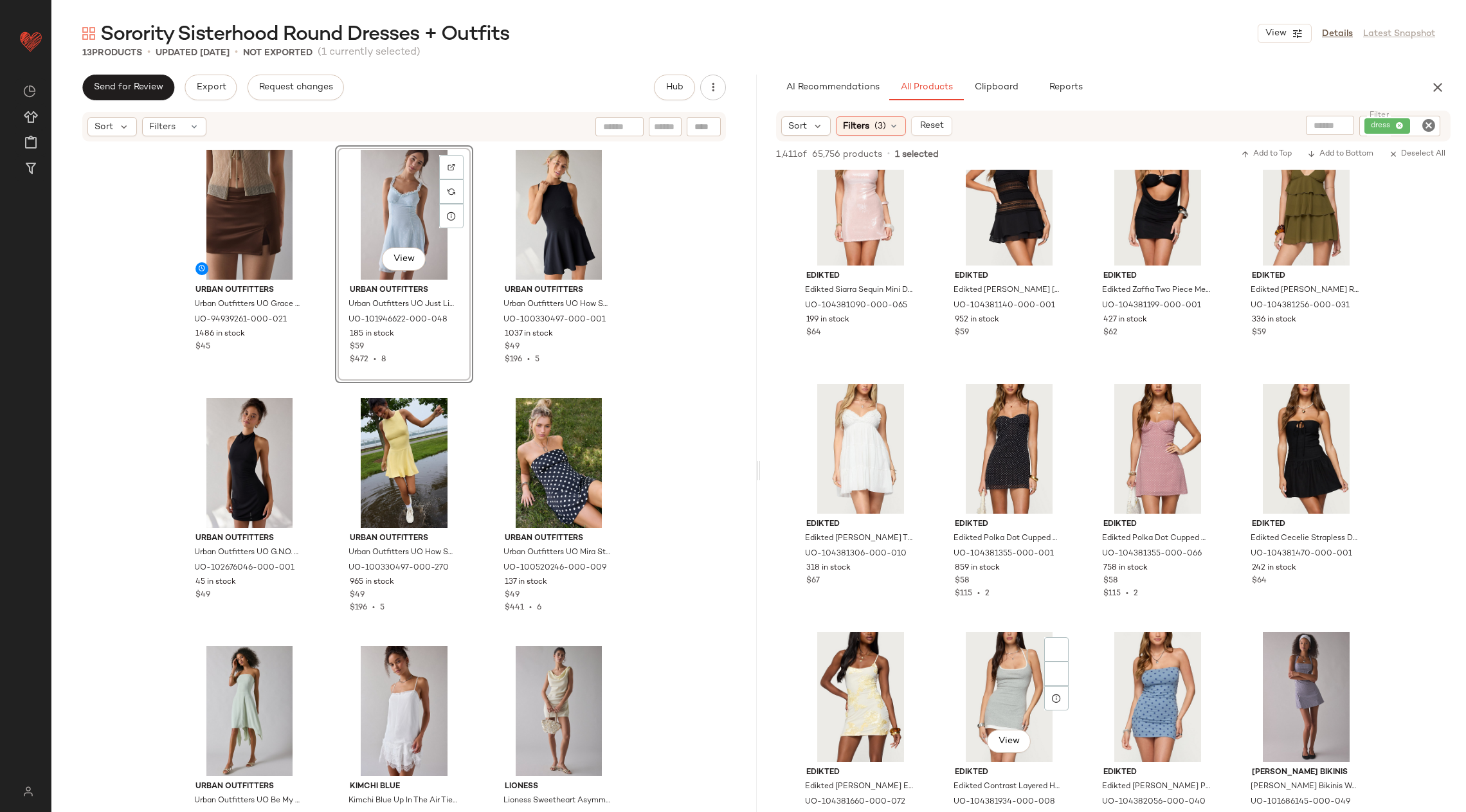
scroll to position [24506, 0]
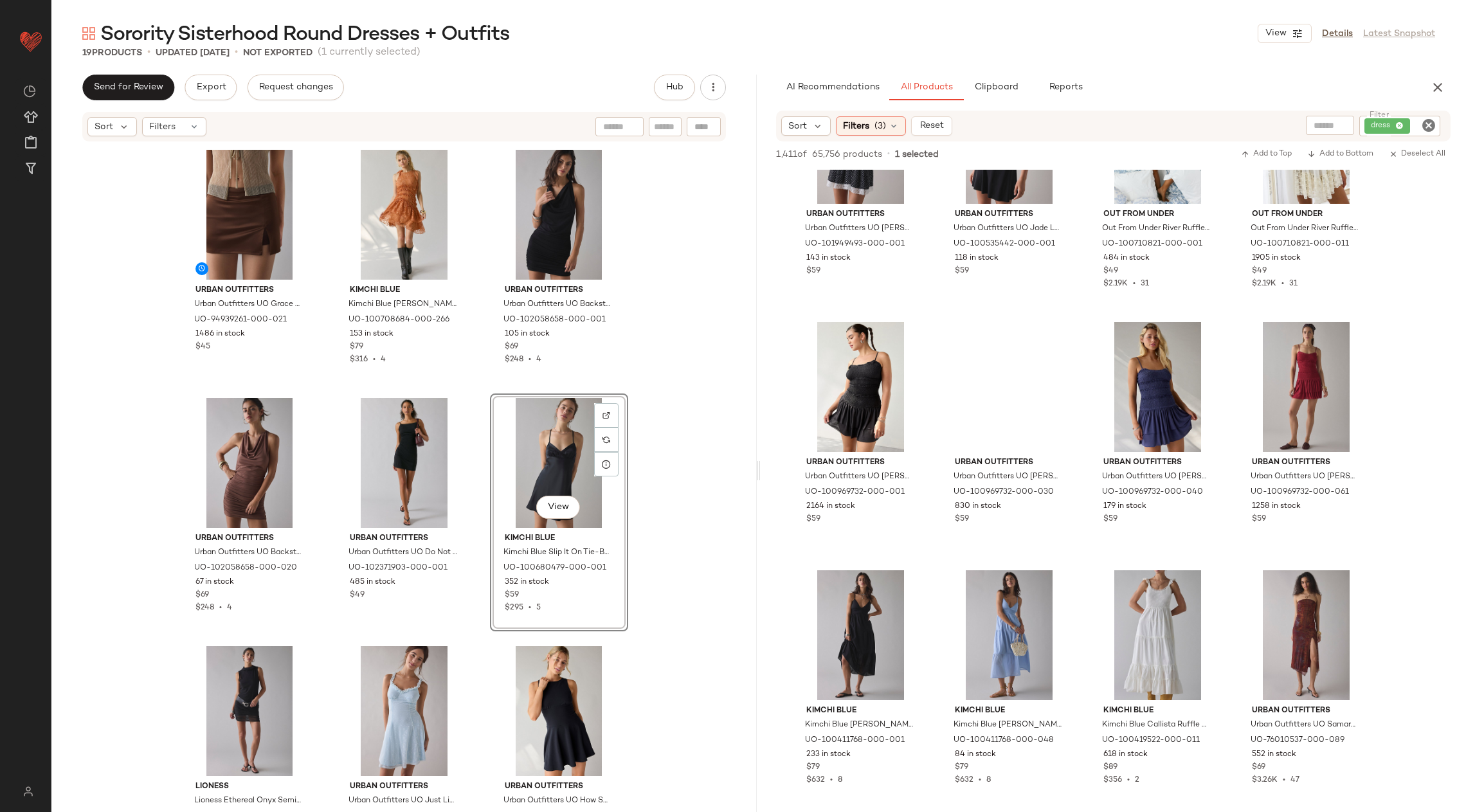
scroll to position [39074, 0]
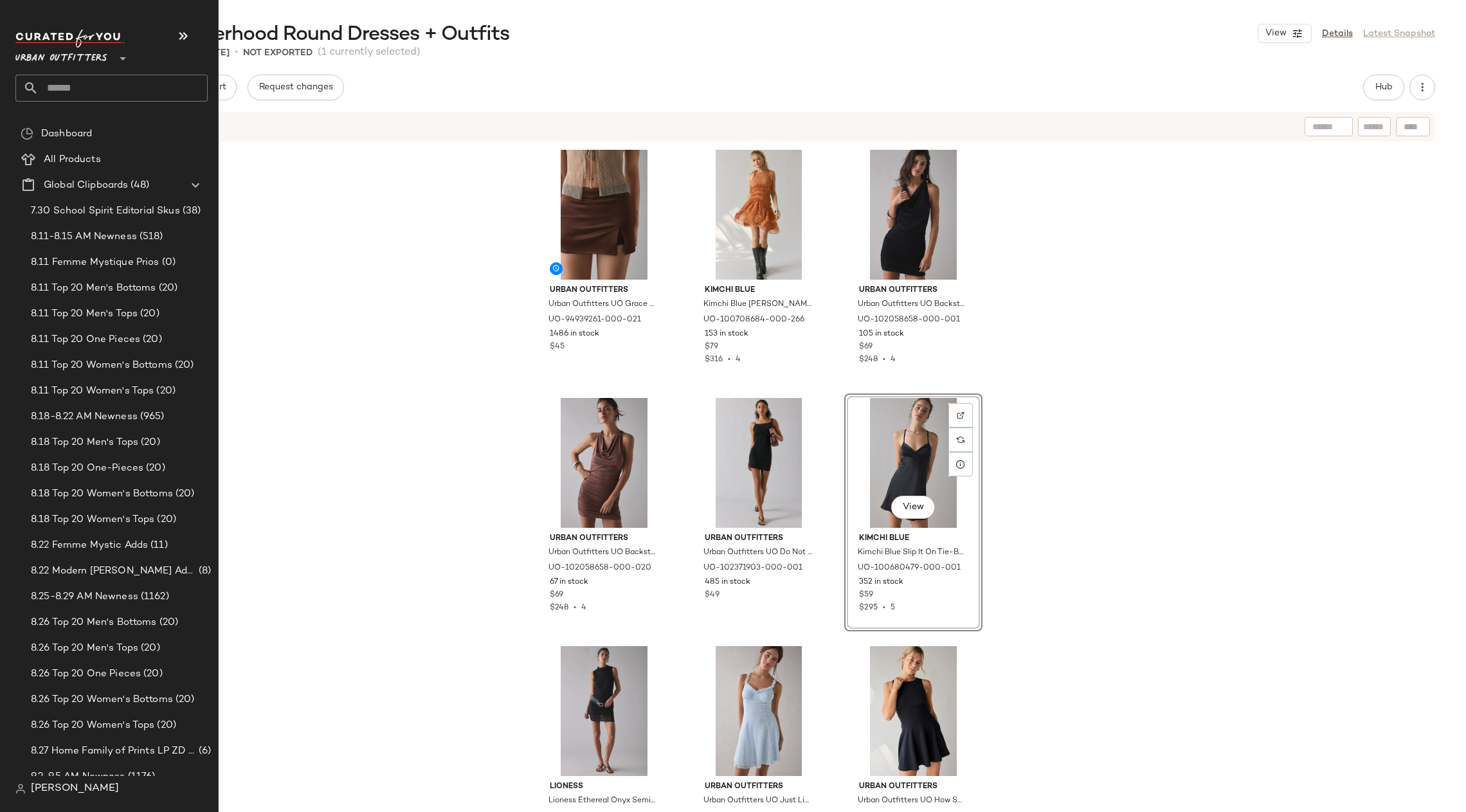
click at [84, 92] on input "text" at bounding box center [123, 88] width 169 height 27
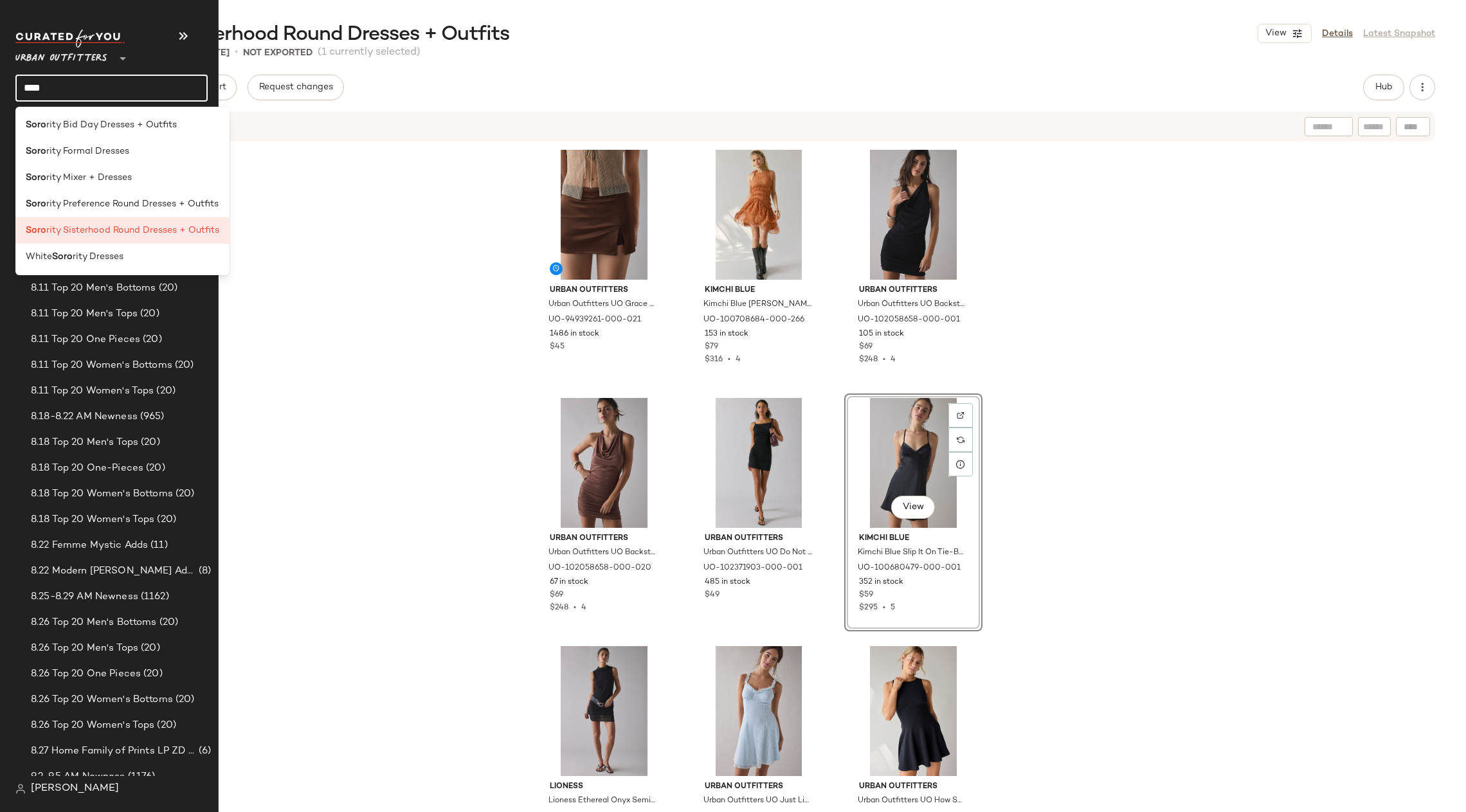
type input "****"
click at [372, 271] on div "Urban Outfitters Urban Outfitters UO Grace Satin Split Hem Mini Skort in Chocol…" at bounding box center [759, 497] width 1415 height 708
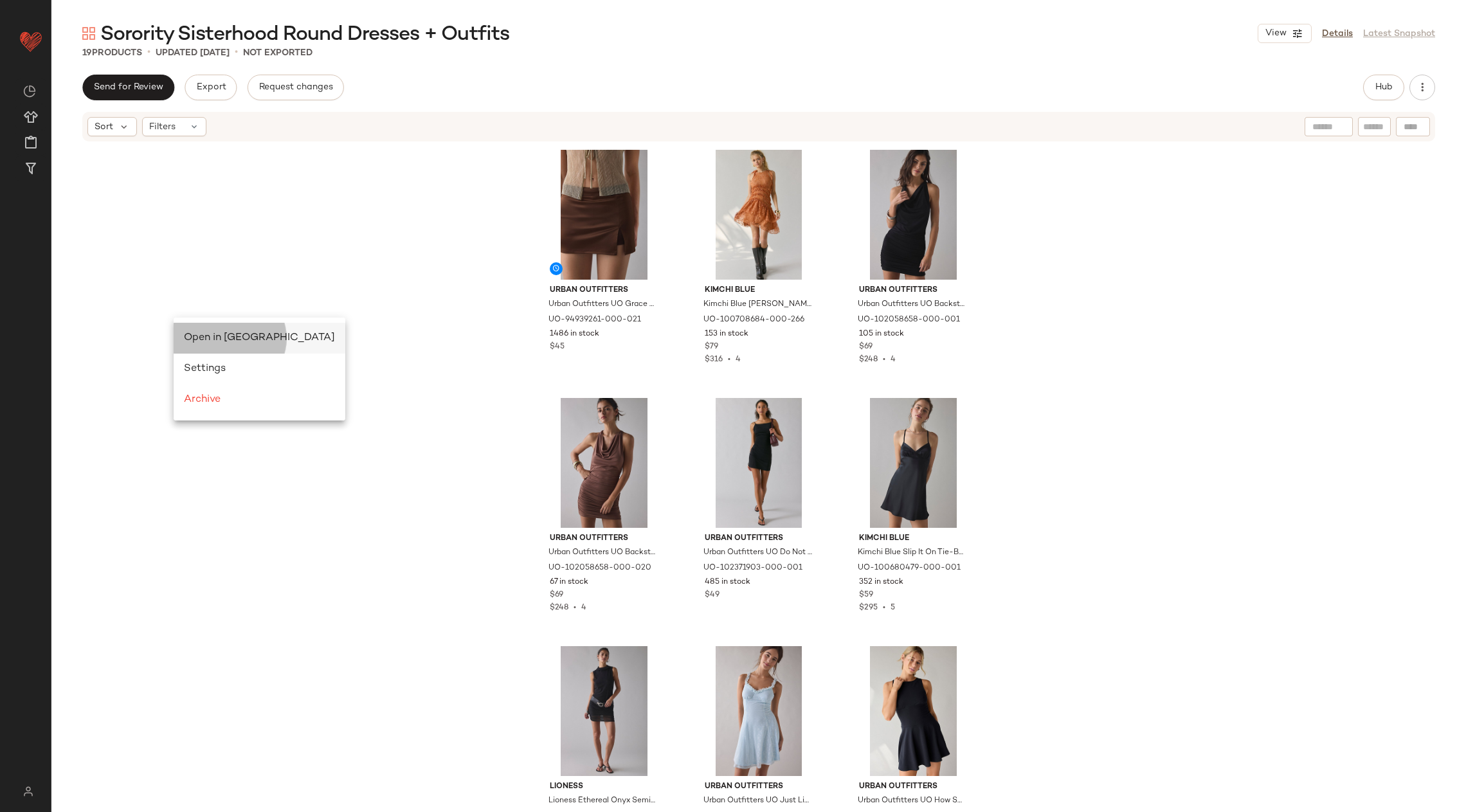
click at [216, 334] on span "Open in Split View" at bounding box center [260, 338] width 151 height 11
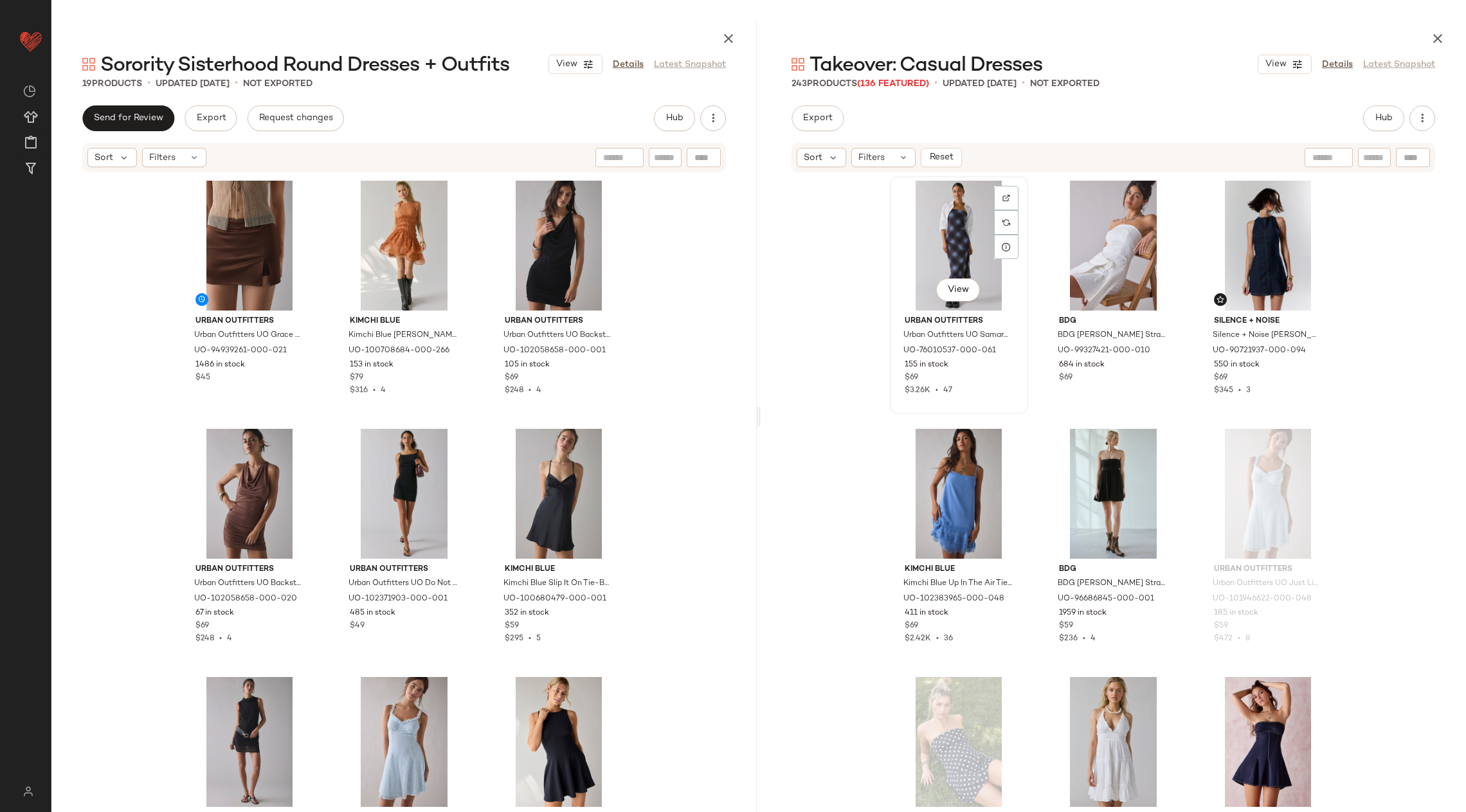
click at [949, 229] on div "View" at bounding box center [959, 245] width 129 height 130
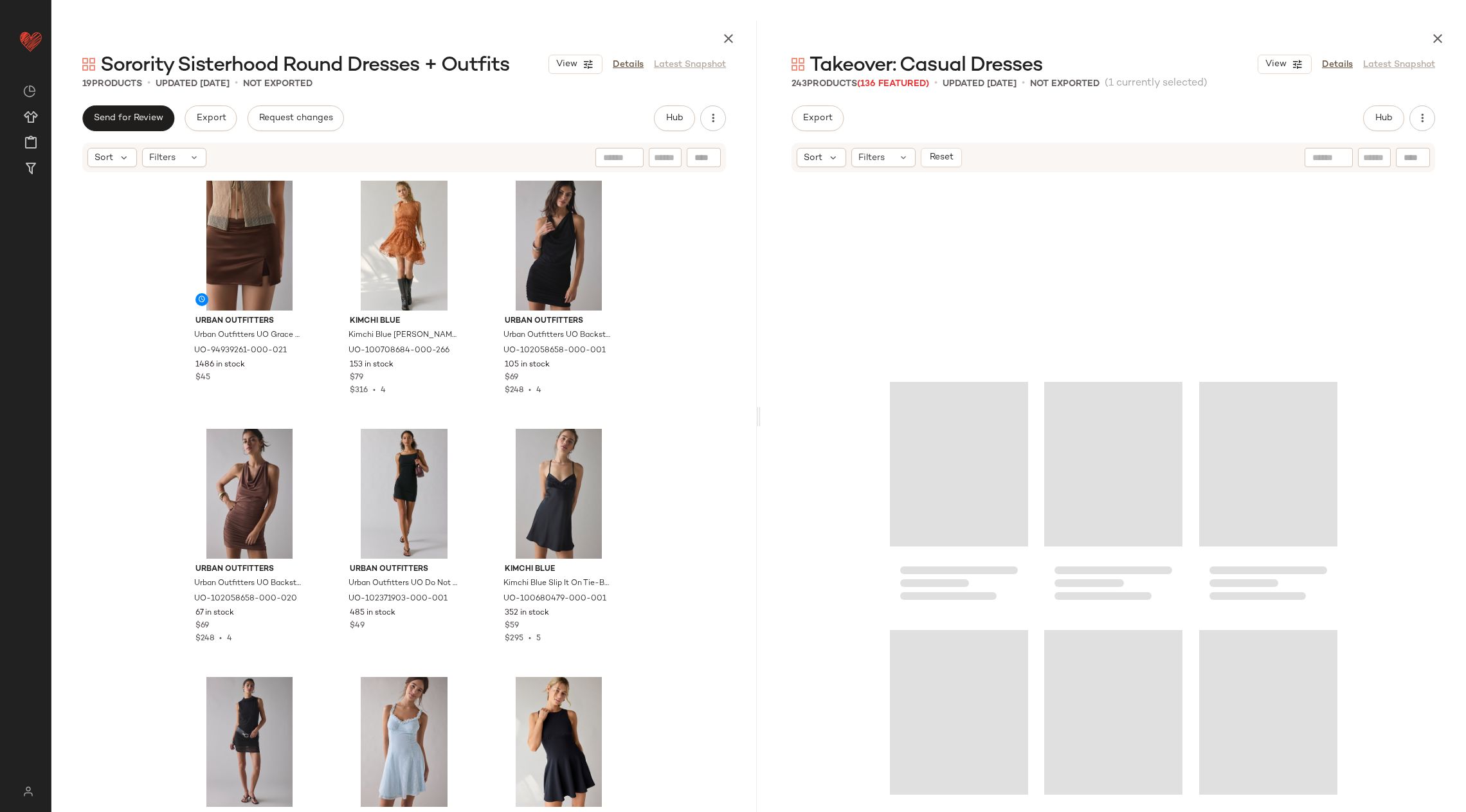
scroll to position [19402, 0]
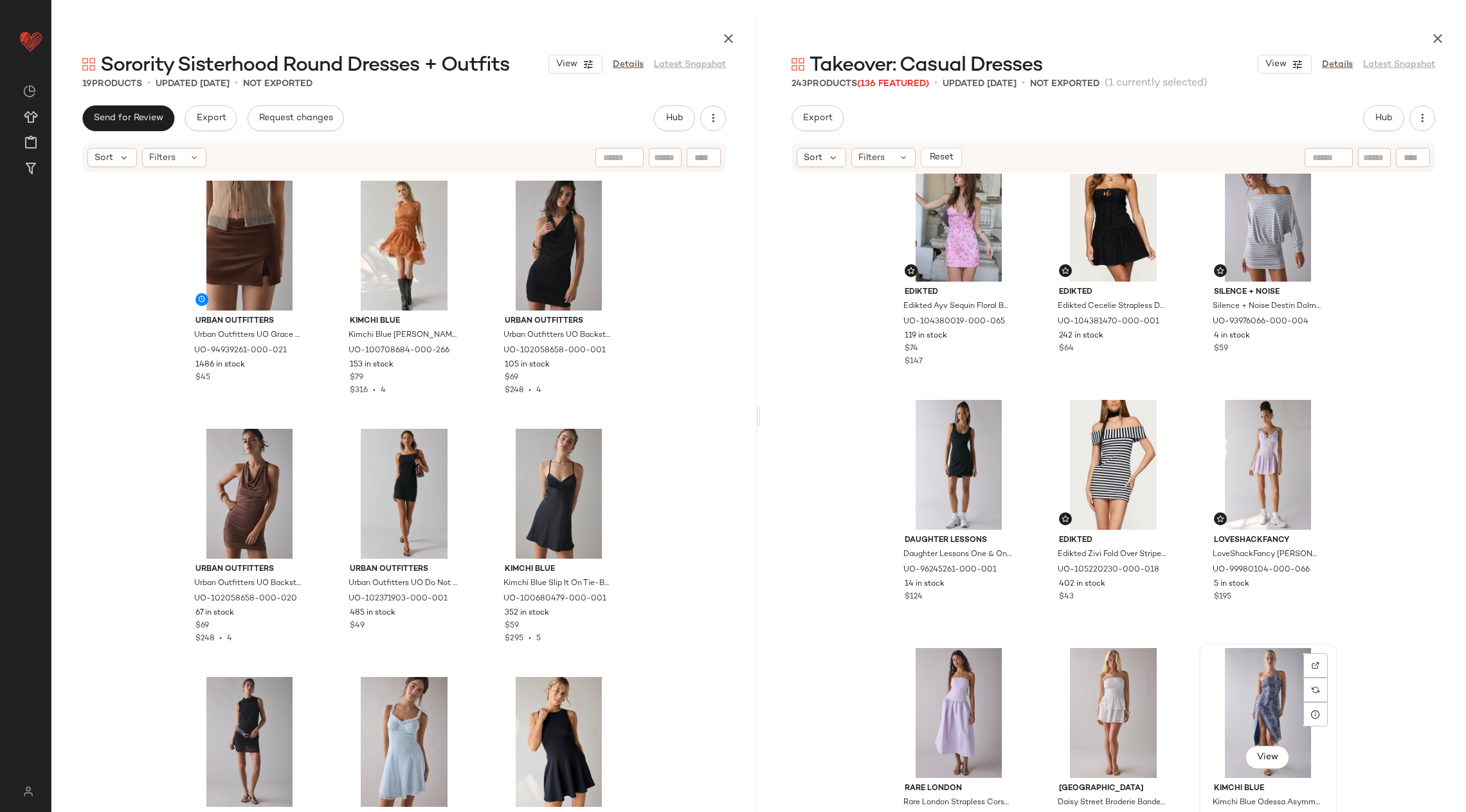
click at [1253, 696] on div "View" at bounding box center [1269, 713] width 129 height 130
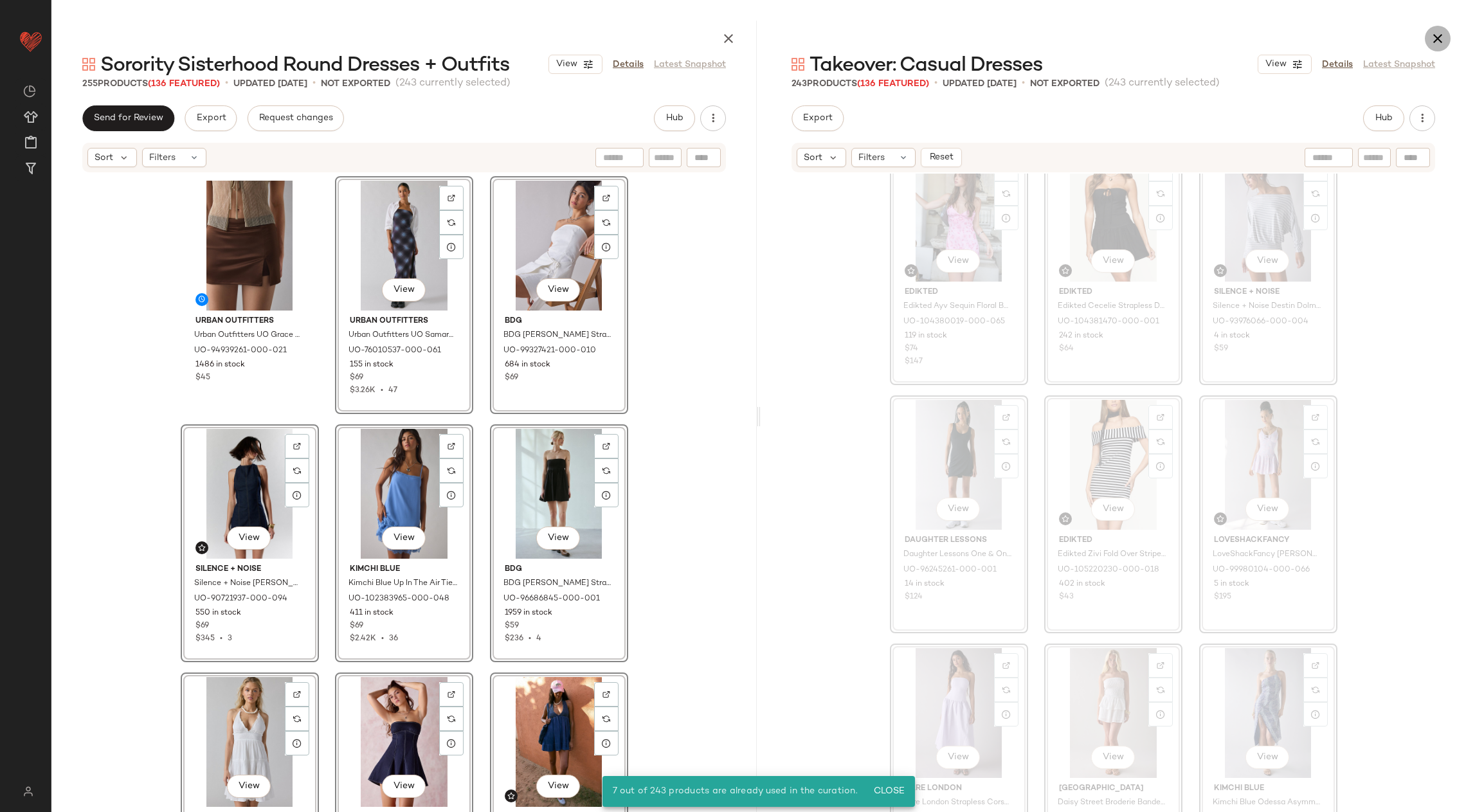
click at [1438, 35] on icon "button" at bounding box center [1438, 38] width 15 height 15
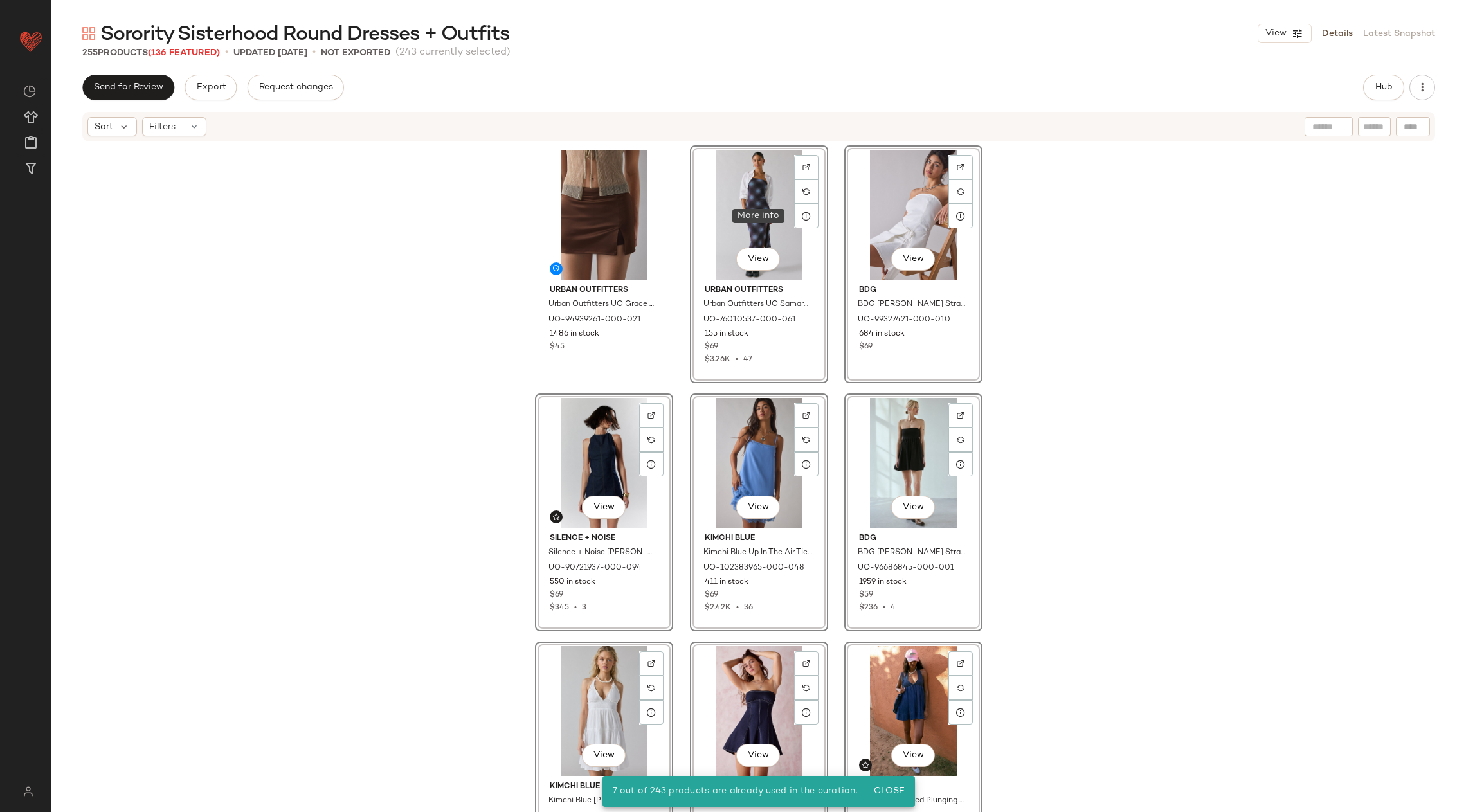
click at [784, 212] on div "View" at bounding box center [759, 215] width 129 height 130
click at [1038, 315] on div "Urban Outfitters Urban Outfitters UO Grace Satin Split Hem Mini Skort in Chocol…" at bounding box center [759, 497] width 1415 height 708
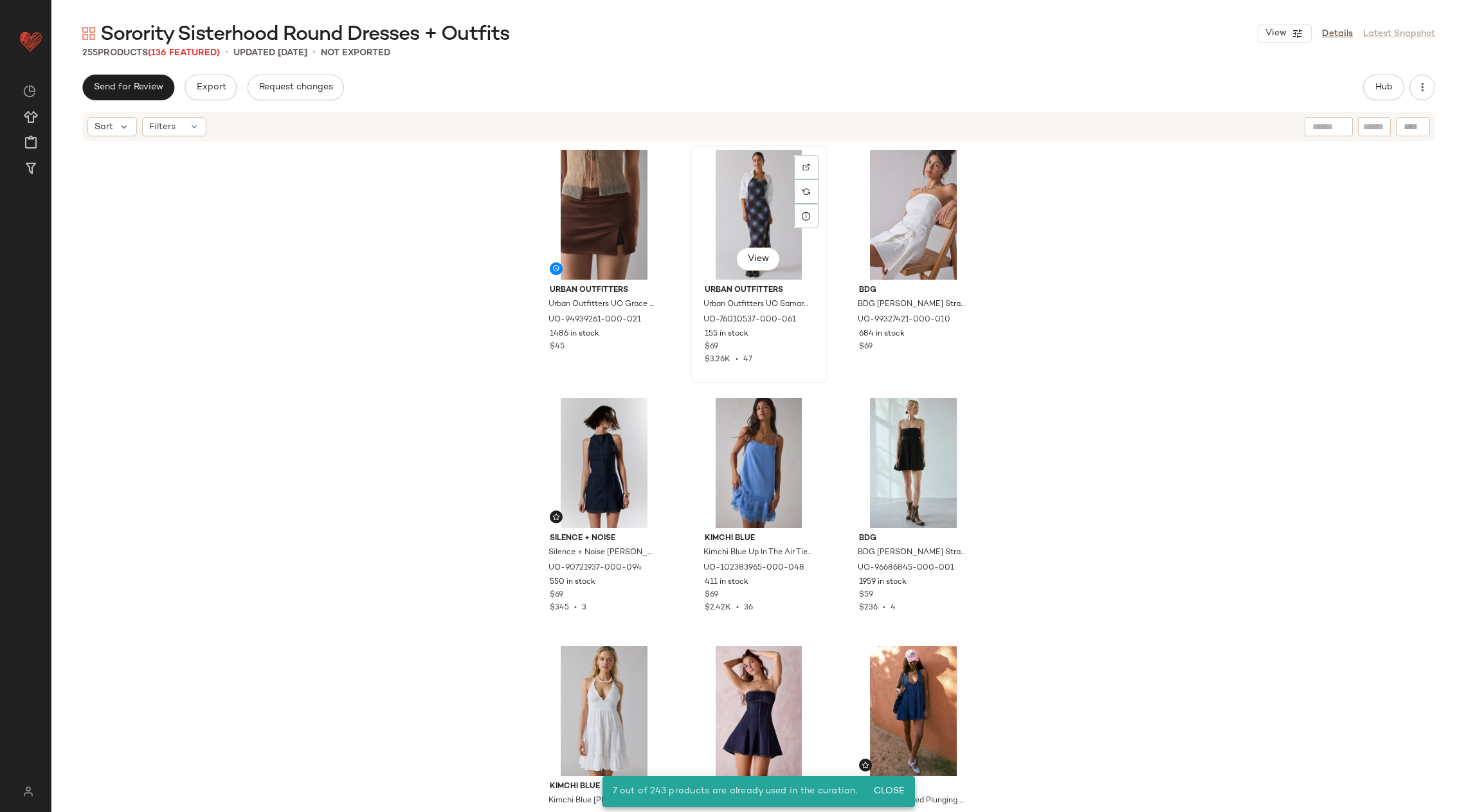
click at [767, 241] on div "View" at bounding box center [759, 215] width 129 height 130
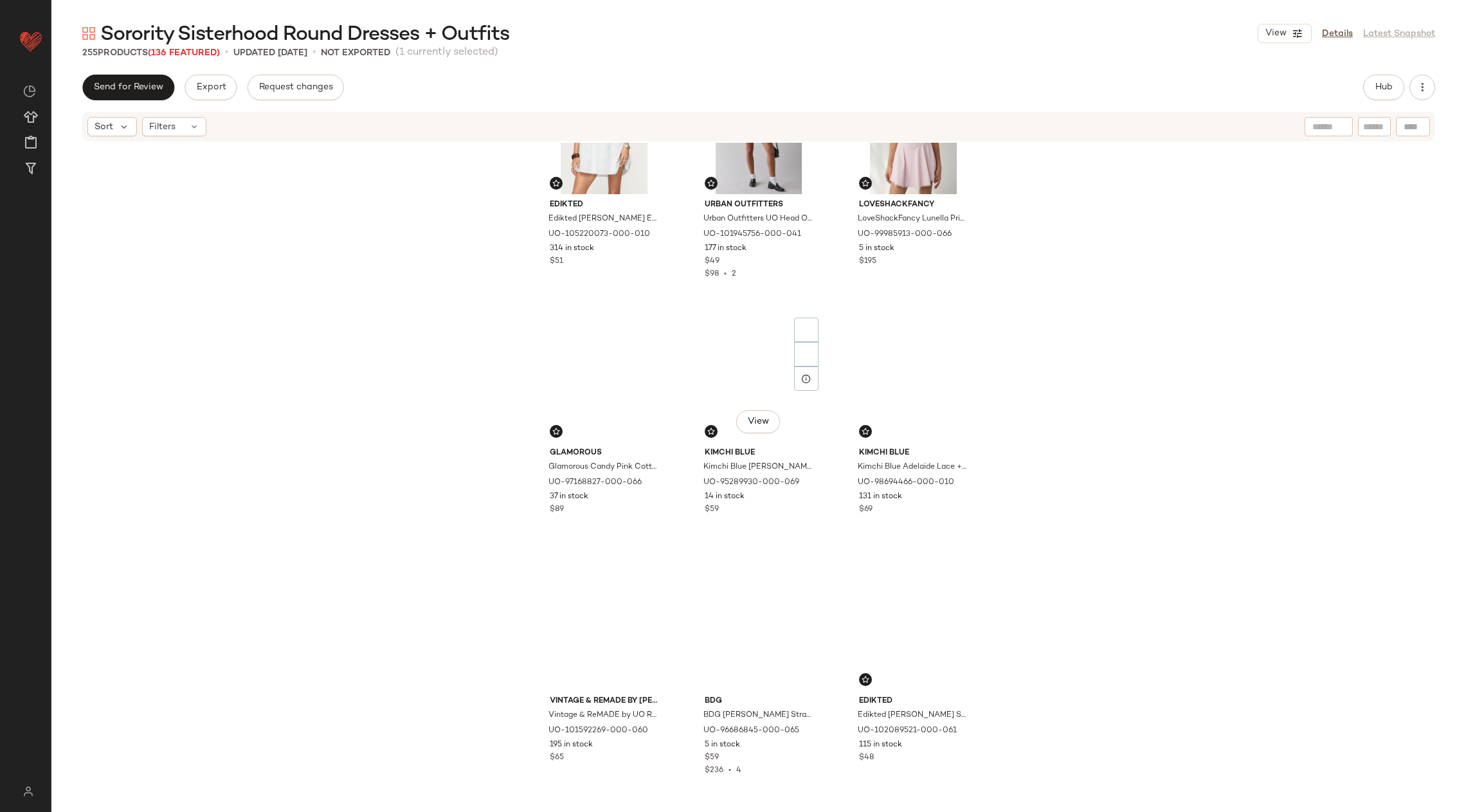
scroll to position [15176, 0]
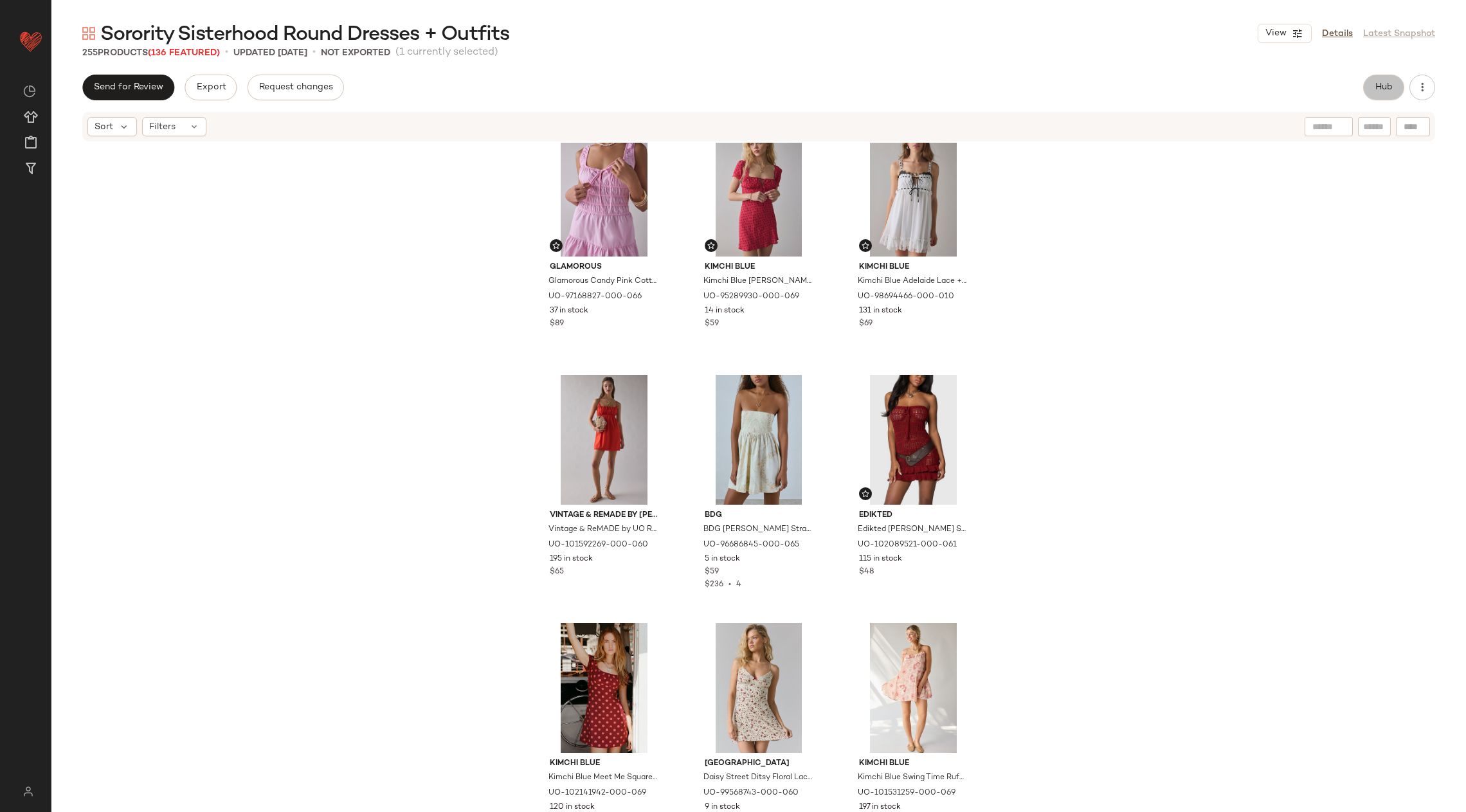
click at [1385, 84] on span "Hub" at bounding box center [1384, 88] width 18 height 11
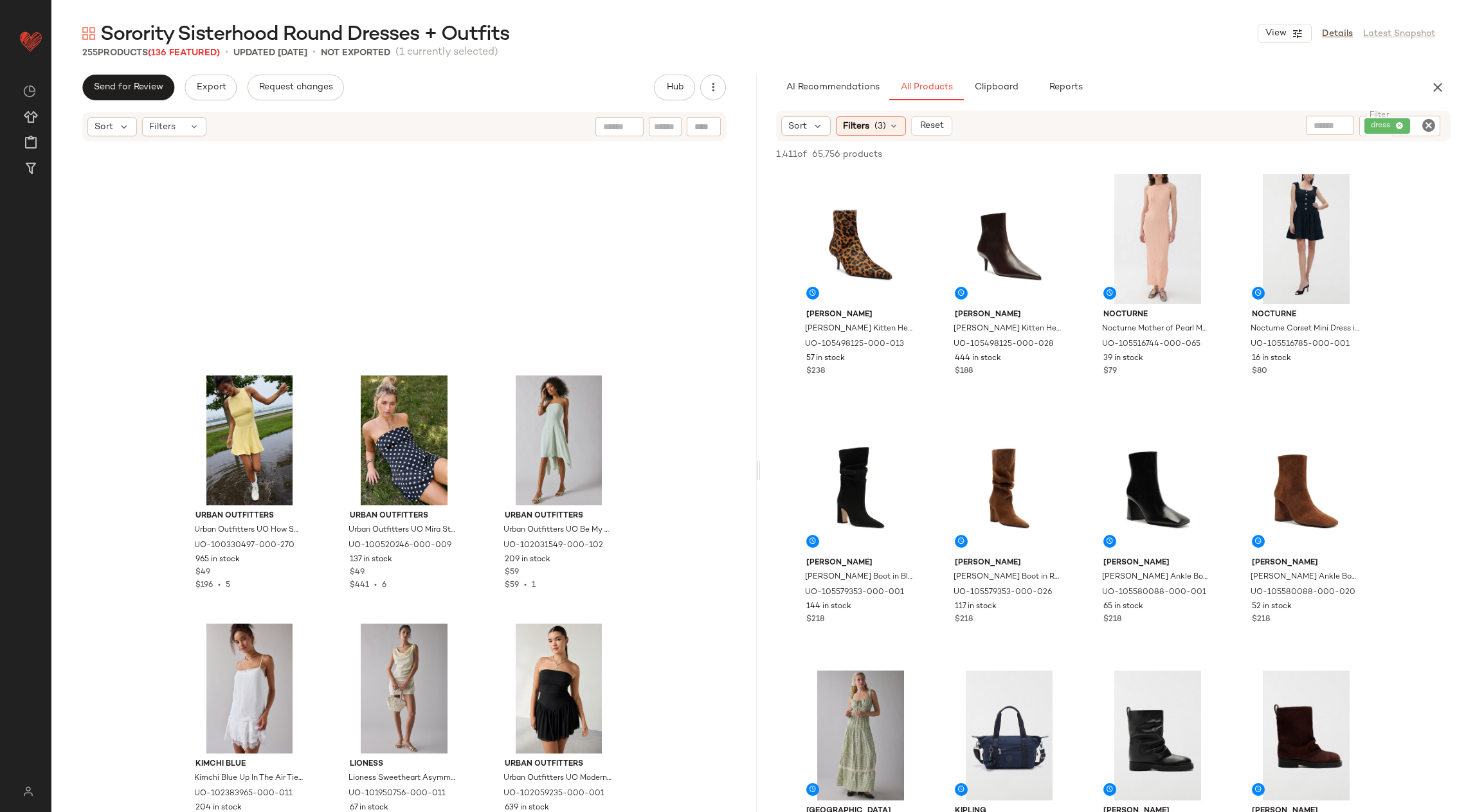
scroll to position [20395, 0]
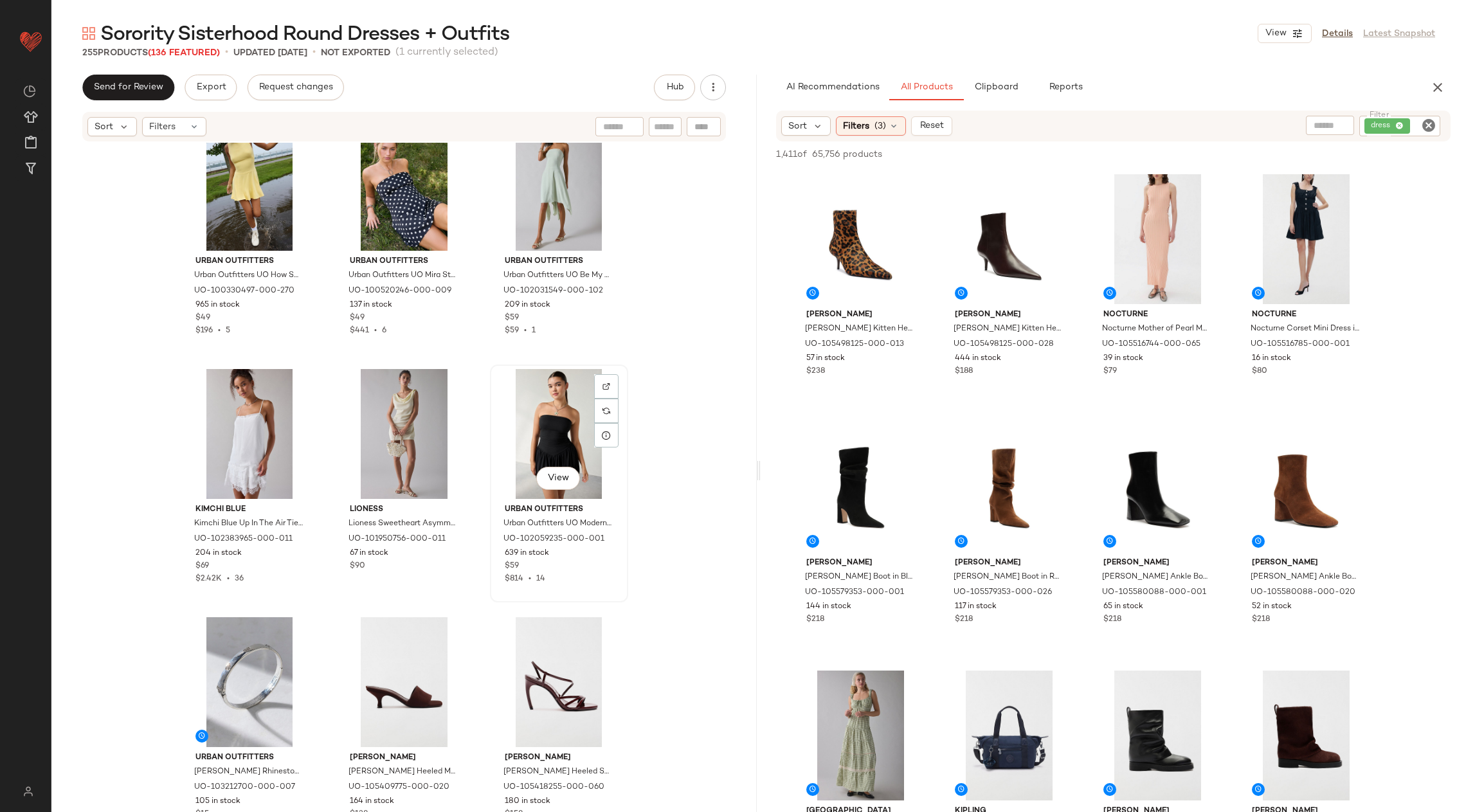
click at [543, 421] on div "View" at bounding box center [559, 434] width 129 height 130
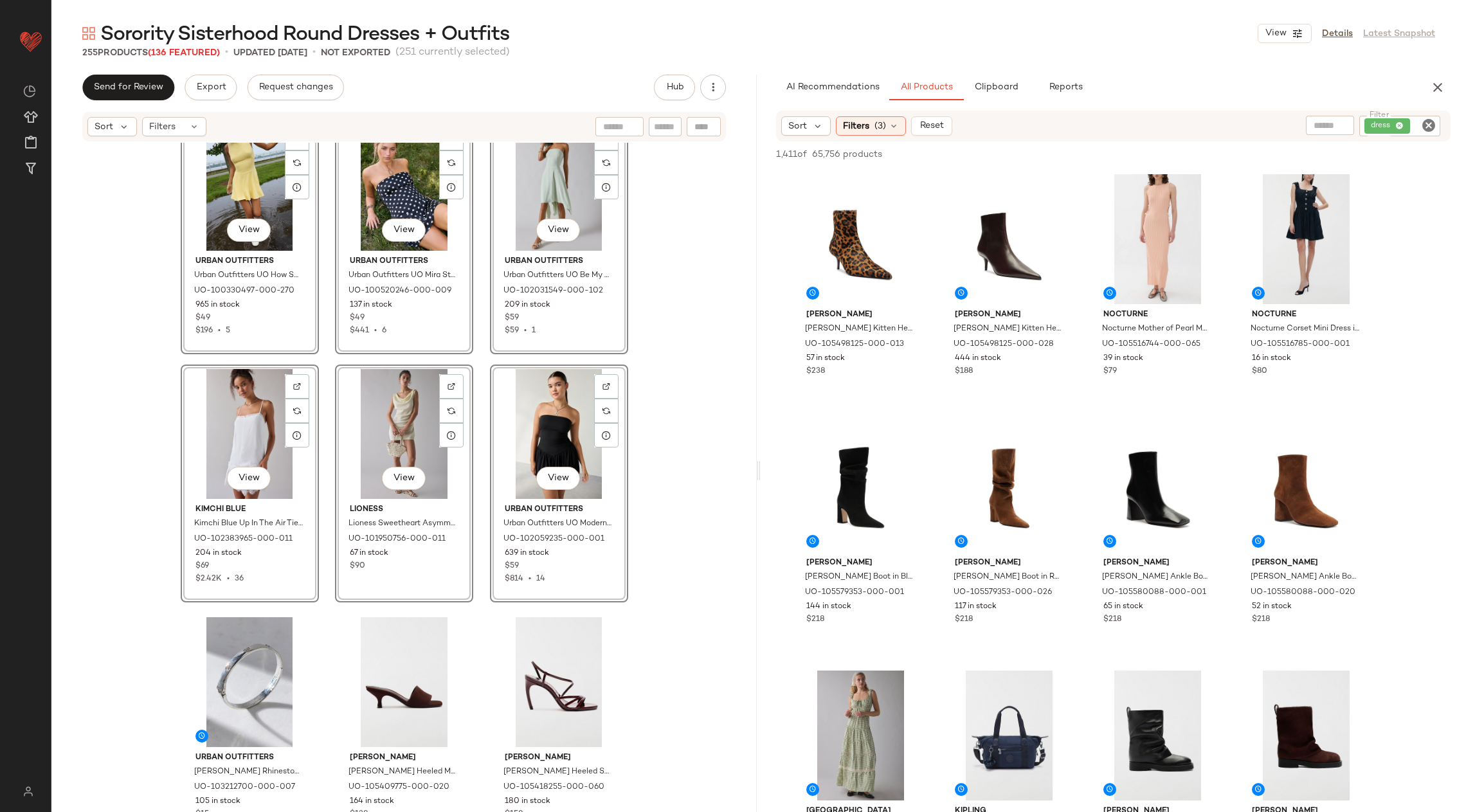
scroll to position [20394, 0]
click at [667, 535] on div "View Urban Outfitters Urban Outfitters UO How Sweet Boatneck Drop Waist Knit Mi…" at bounding box center [404, 497] width 705 height 708
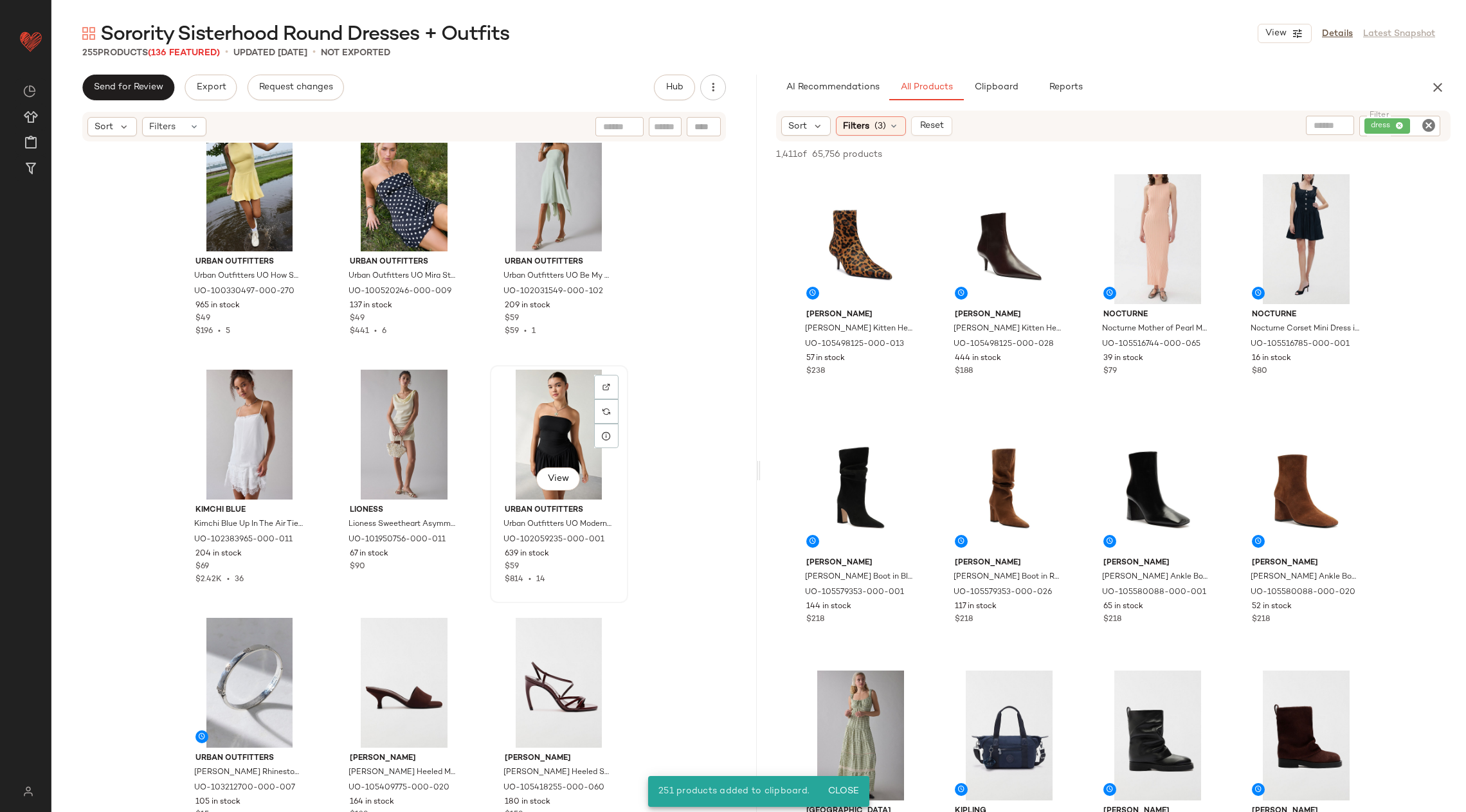
click at [567, 460] on div "View" at bounding box center [559, 434] width 129 height 130
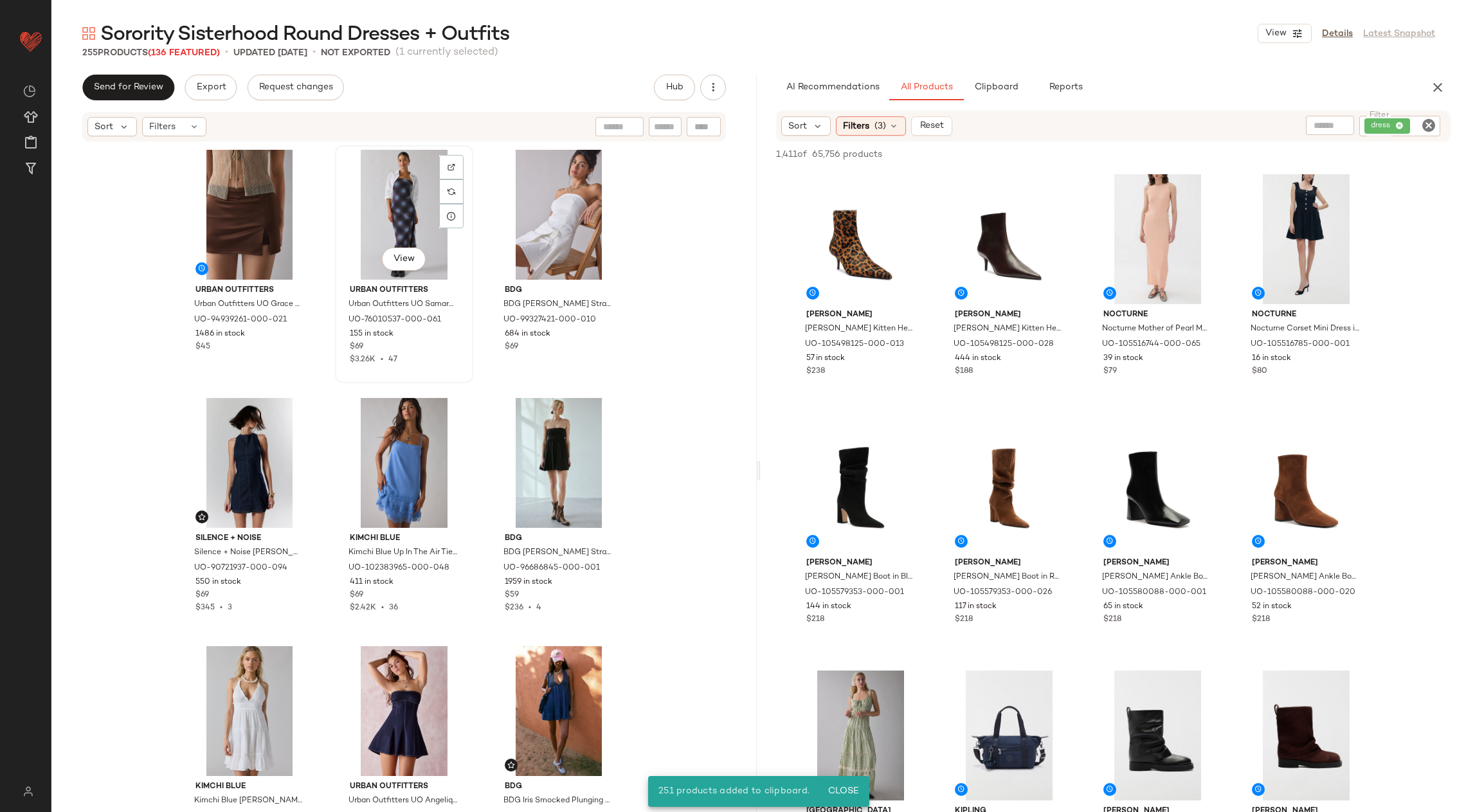
click at [379, 210] on div "View" at bounding box center [404, 215] width 129 height 130
